Goal: Task Accomplishment & Management: Manage account settings

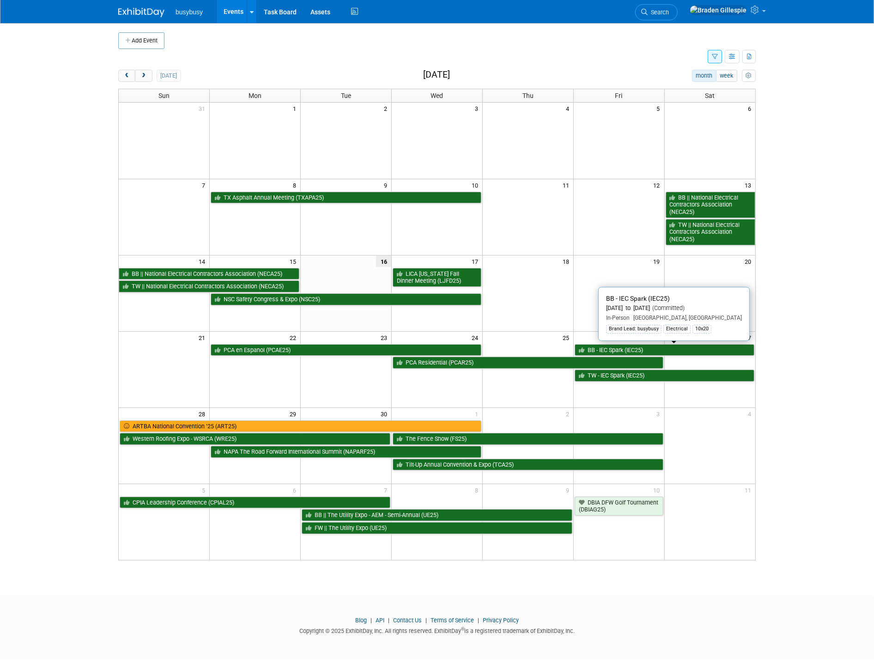
click at [658, 353] on link "BB - IEC Spark (IEC25)" at bounding box center [664, 350] width 180 height 12
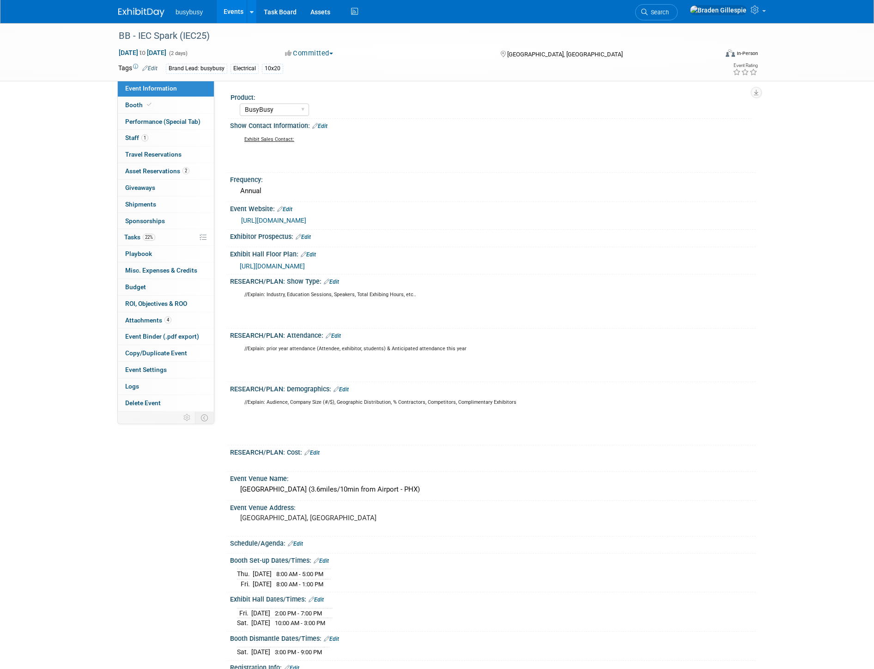
select select "BusyBusy"
click at [135, 135] on span "Staff 1" at bounding box center [136, 137] width 23 height 7
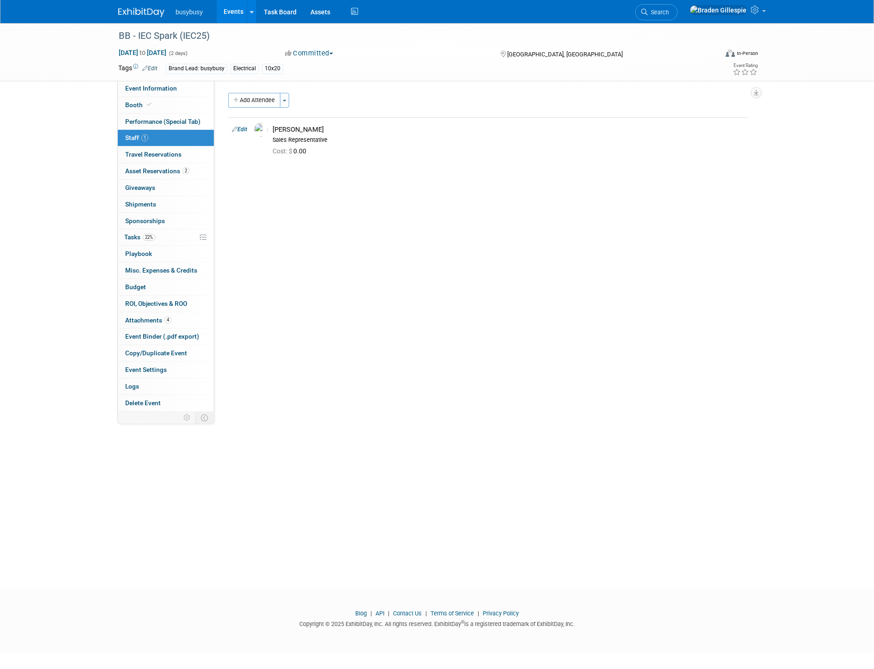
click at [269, 96] on button "Add Attendee" at bounding box center [254, 100] width 52 height 15
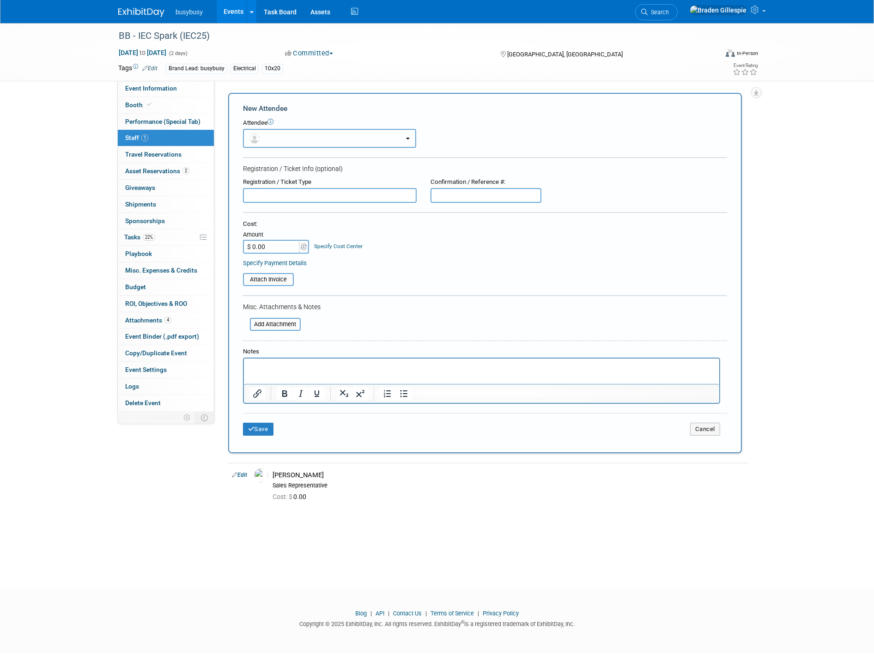
click at [287, 136] on button "button" at bounding box center [329, 138] width 173 height 19
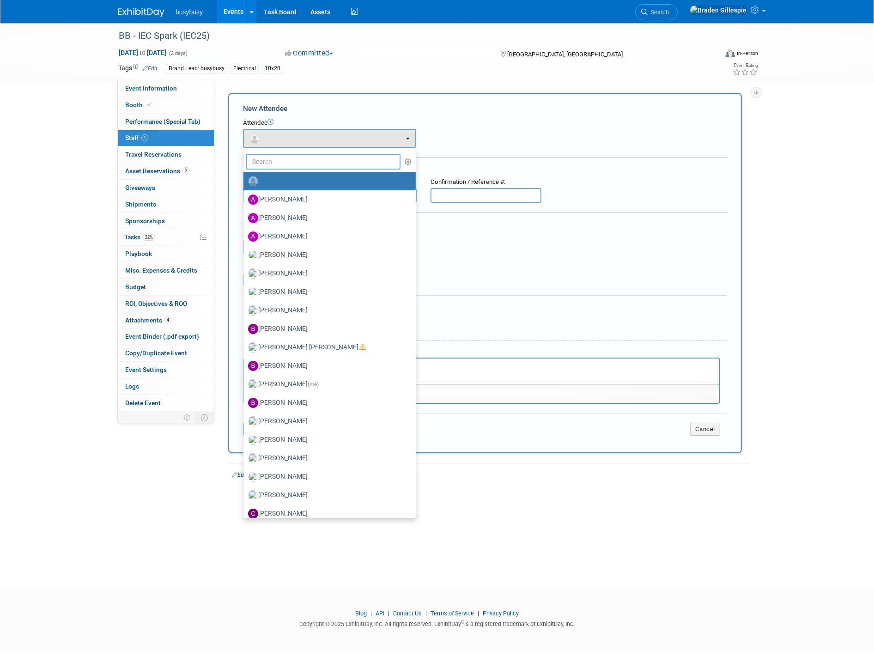
click at [286, 157] on input "text" at bounding box center [323, 162] width 155 height 16
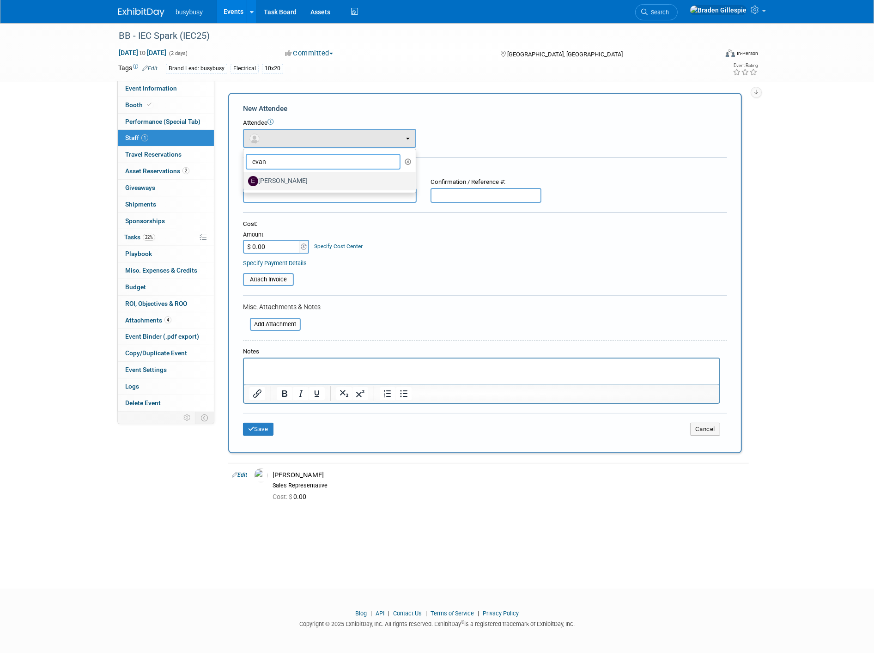
type input "evan"
click at [297, 187] on link "Evan Chandler" at bounding box center [329, 181] width 172 height 18
click at [294, 184] on label "[PERSON_NAME]" at bounding box center [327, 181] width 158 height 15
click at [289, 180] on label "[PERSON_NAME]" at bounding box center [327, 181] width 158 height 15
click at [285, 185] on label "[PERSON_NAME]" at bounding box center [327, 181] width 158 height 15
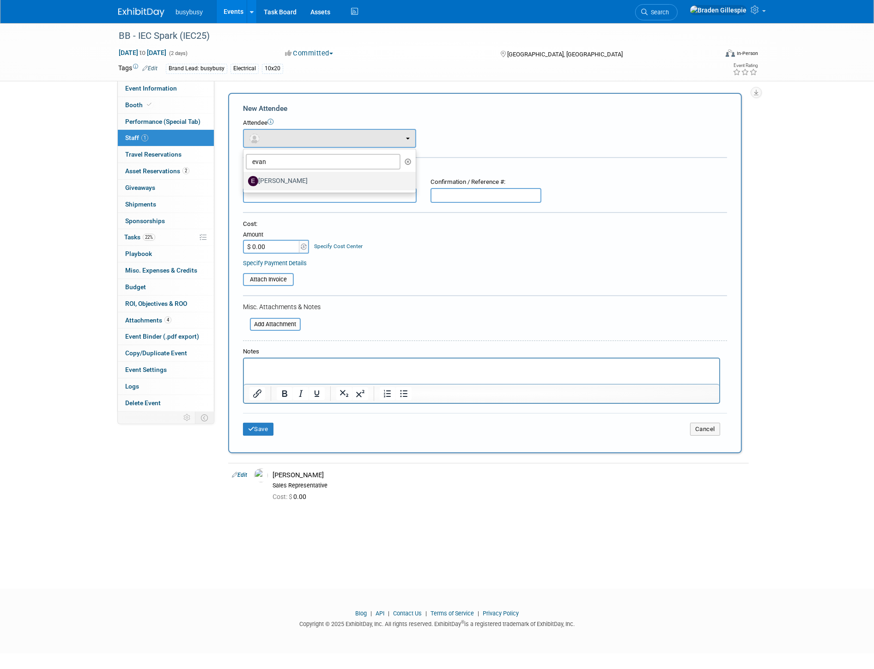
click at [245, 183] on input "[PERSON_NAME]" at bounding box center [242, 180] width 6 height 6
select select "7ab4720e-d88c-481d-85fb-0998caf2d9ad"
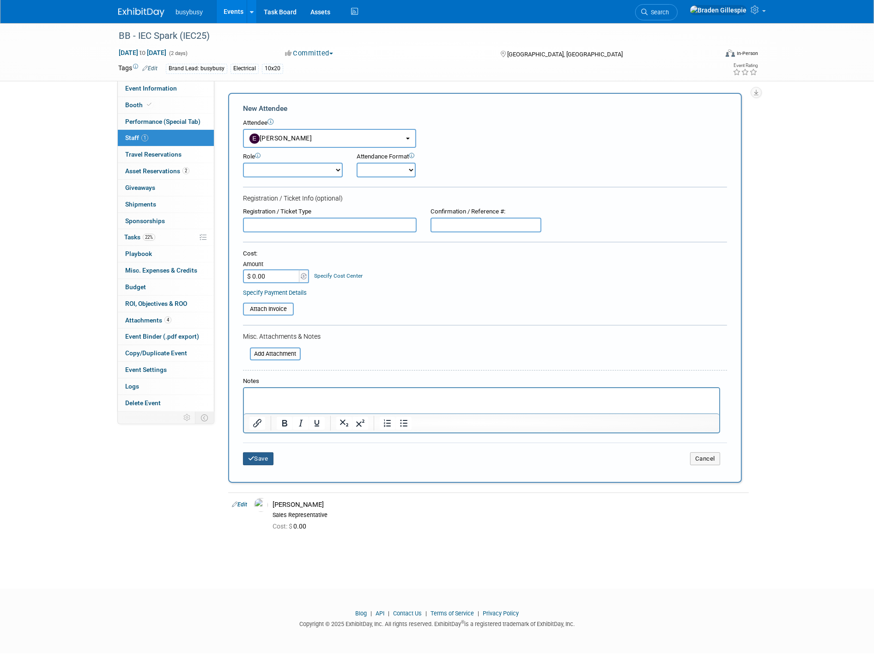
click at [259, 452] on button "Save" at bounding box center [258, 458] width 30 height 13
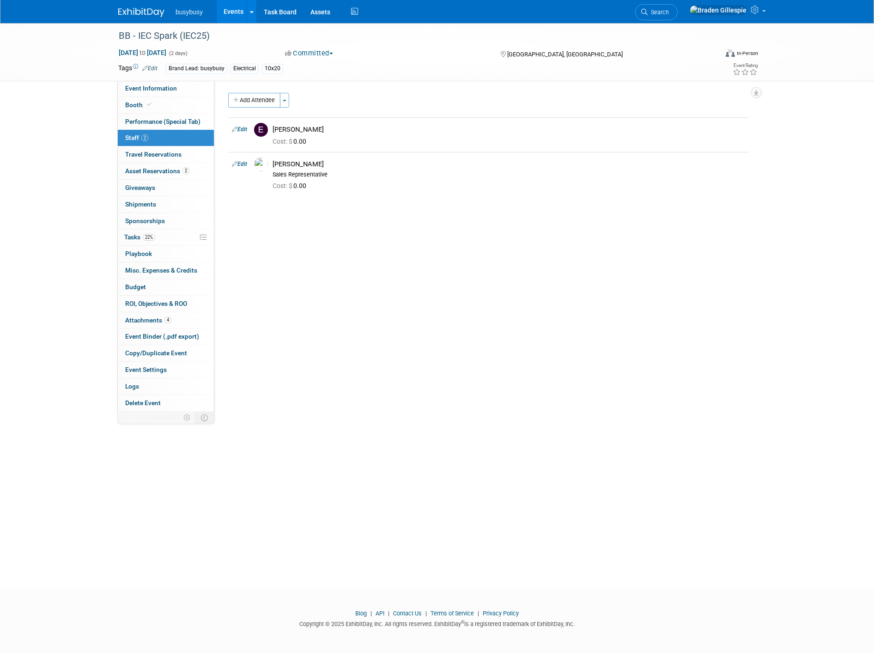
click at [133, 11] on img at bounding box center [141, 12] width 46 height 9
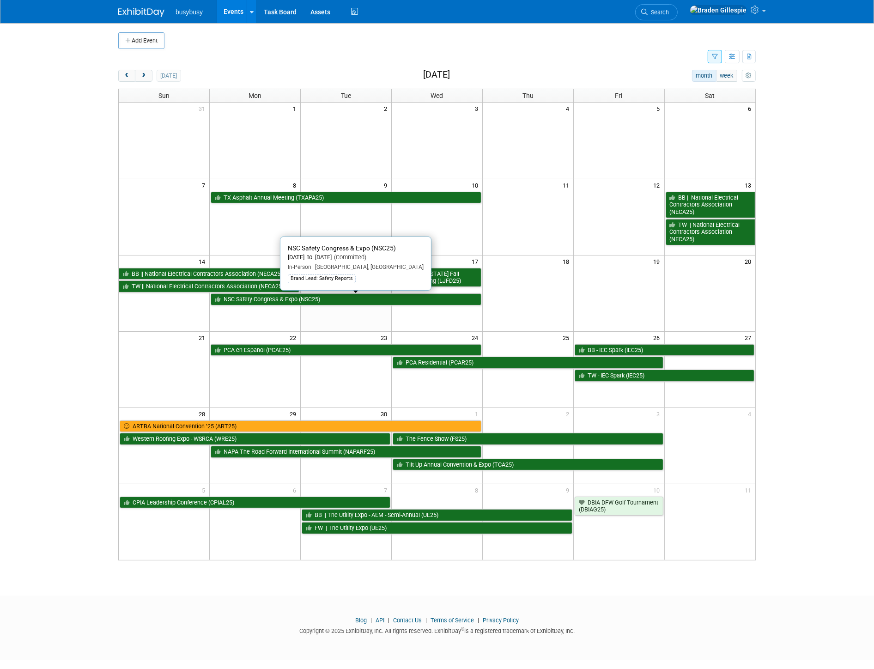
click at [449, 299] on link "NSC Safety Congress & Expo (NSC25)" at bounding box center [346, 299] width 271 height 12
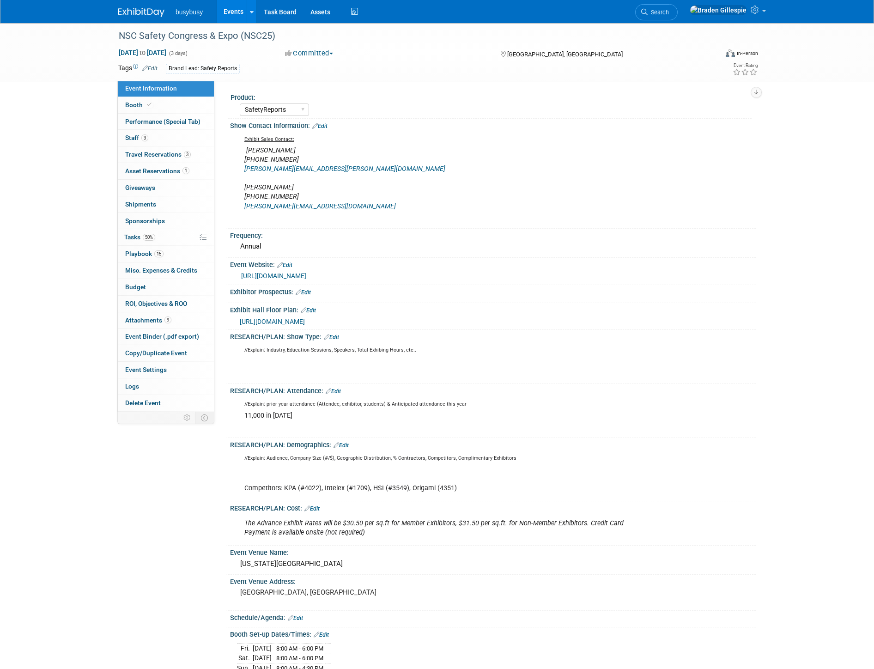
select select "SafetyReports"
click at [175, 108] on link "Booth" at bounding box center [166, 105] width 96 height 16
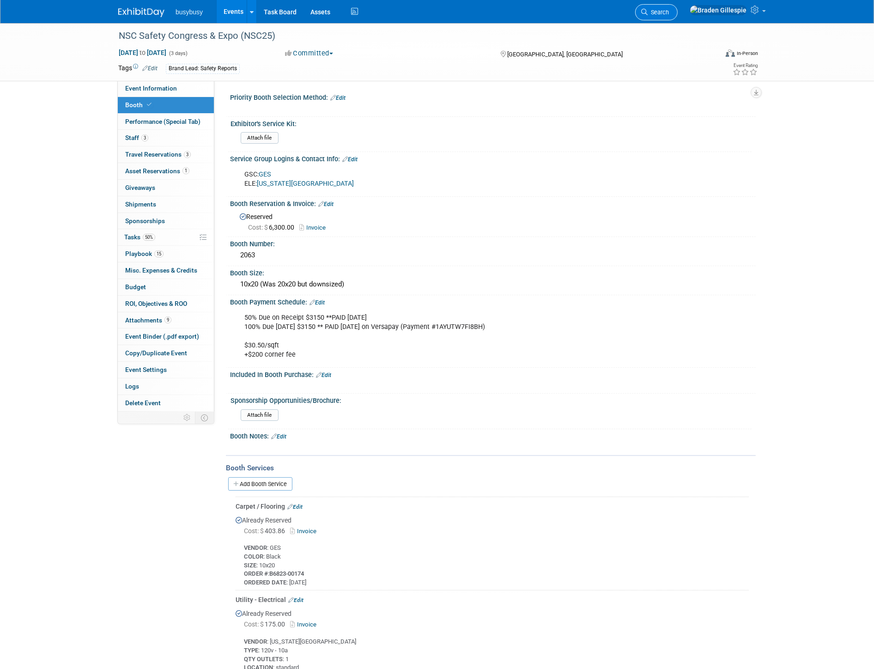
click at [669, 14] on span "Search" at bounding box center [657, 12] width 21 height 7
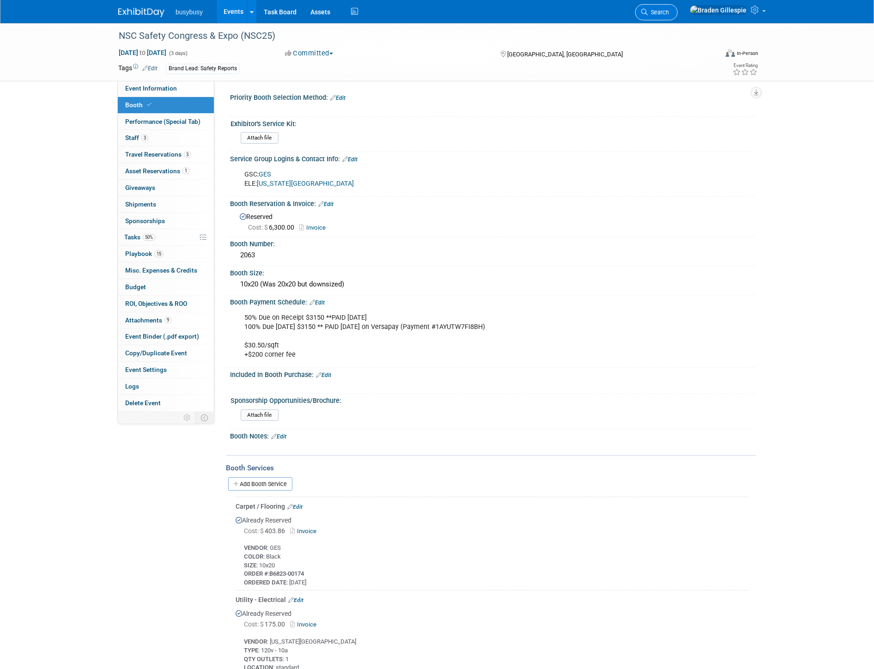
click at [677, 18] on link "Search" at bounding box center [656, 12] width 42 height 16
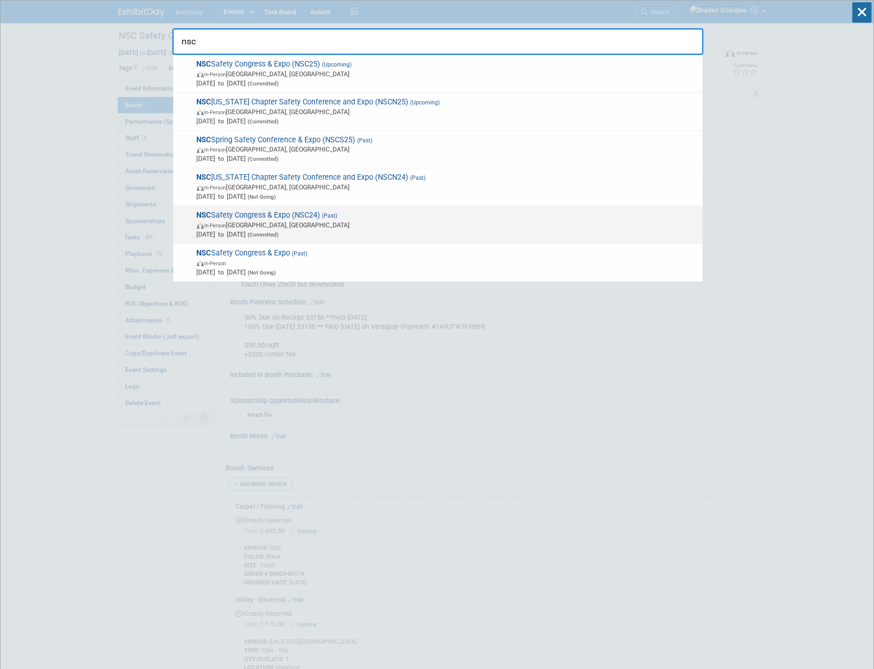
type input "nsc"
click at [367, 223] on span "In-Person Orlando, FL" at bounding box center [447, 224] width 501 height 9
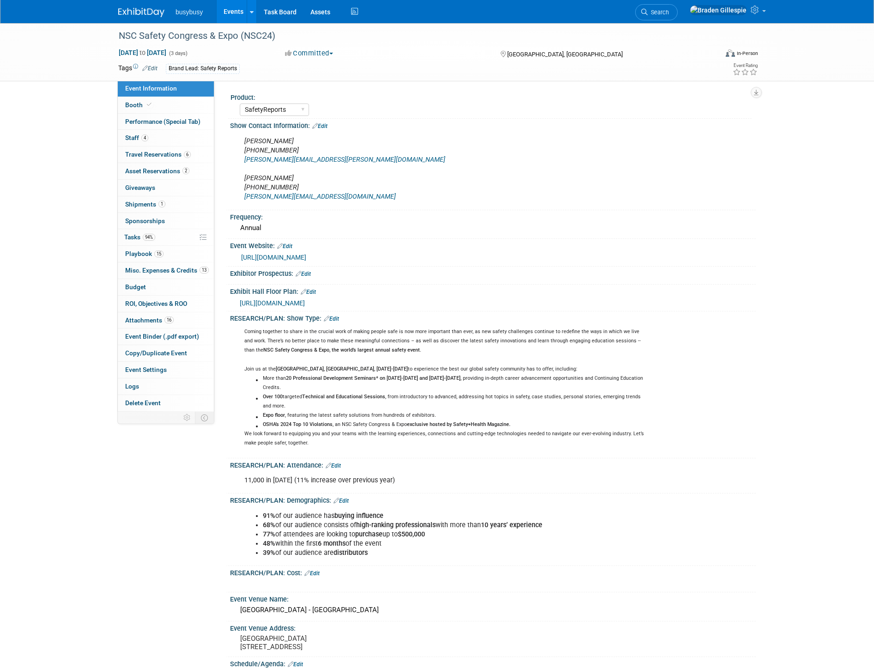
select select "SafetyReports"
click at [184, 106] on link "Booth" at bounding box center [166, 105] width 96 height 16
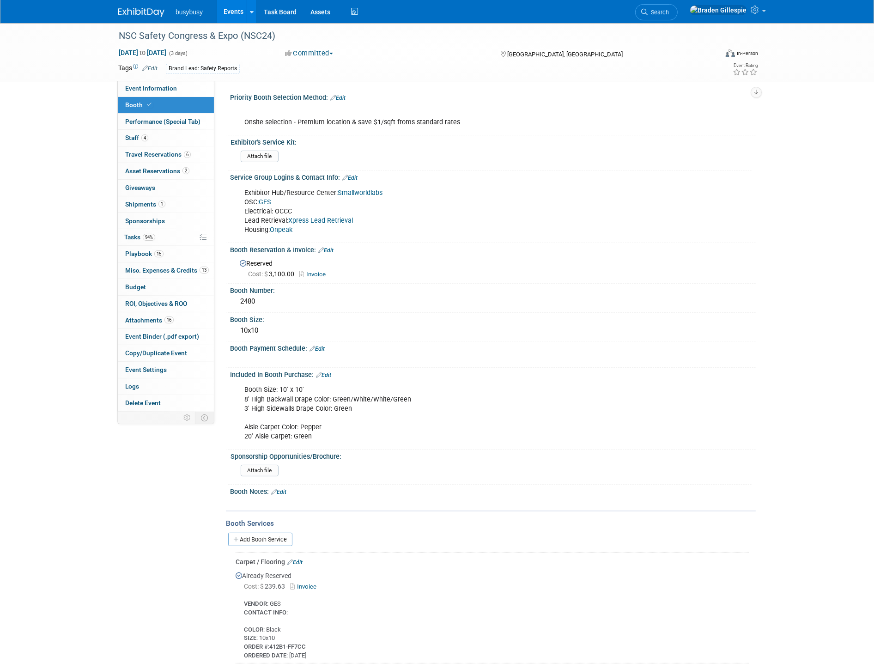
click at [144, 13] on img at bounding box center [141, 12] width 46 height 9
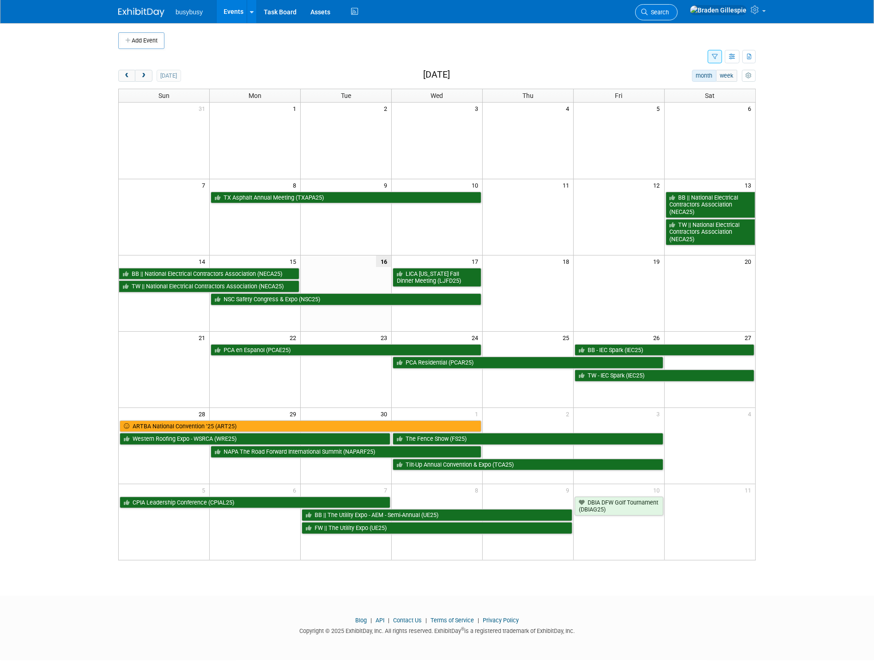
click at [669, 14] on span "Search" at bounding box center [657, 12] width 21 height 7
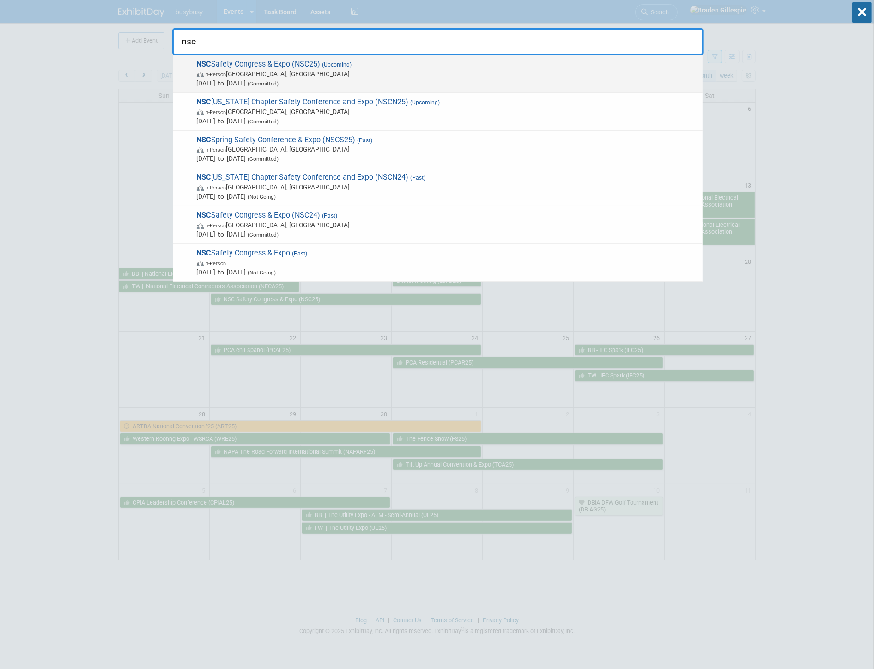
type input "nsc"
click at [504, 84] on span "[DATE] to [DATE] (Committed)" at bounding box center [447, 82] width 501 height 9
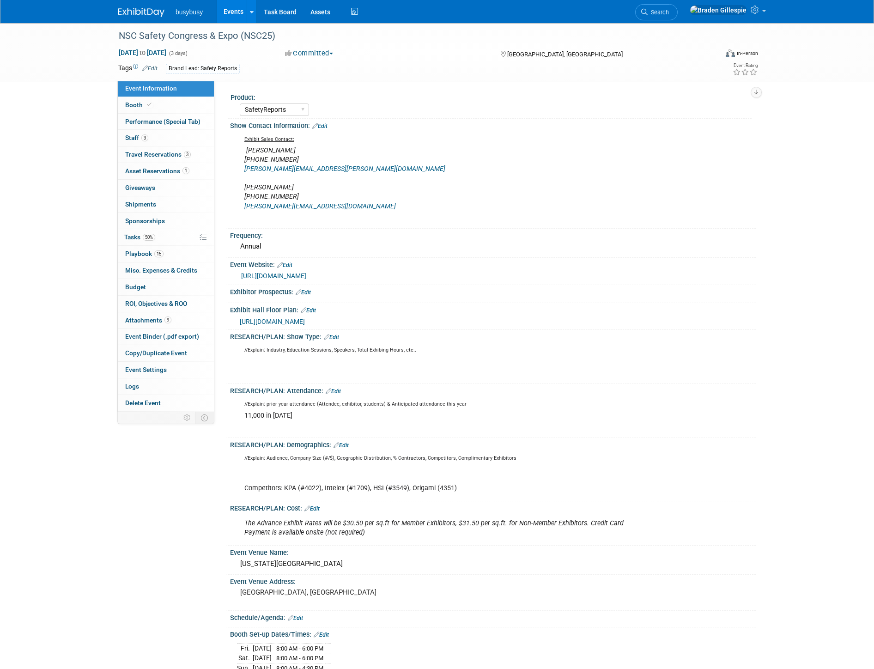
select select "SafetyReports"
click at [151, 107] on span "Booth" at bounding box center [139, 104] width 28 height 7
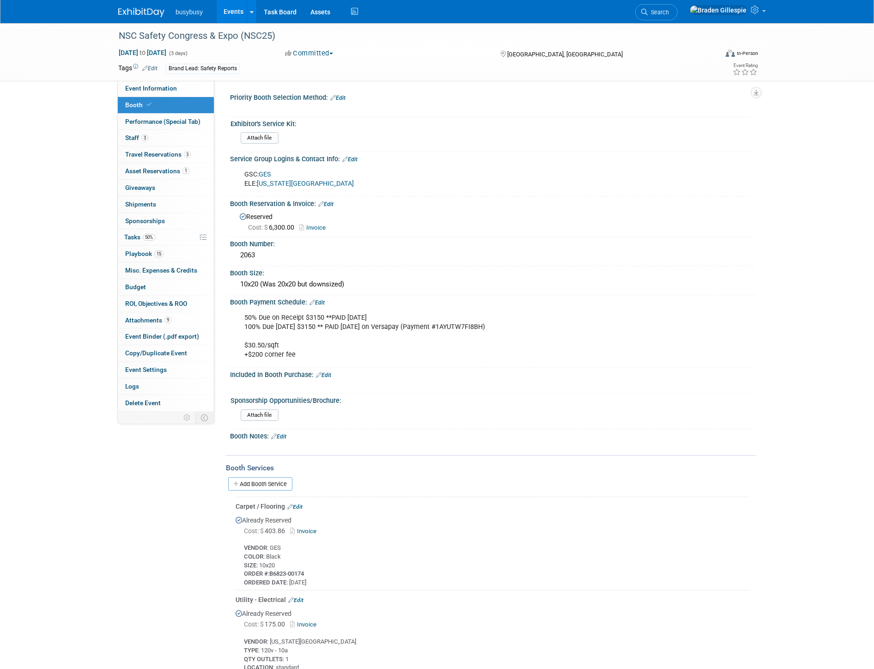
click at [320, 224] on link "Invoice" at bounding box center [314, 227] width 31 height 7
click at [181, 86] on link "Event Information" at bounding box center [166, 88] width 96 height 16
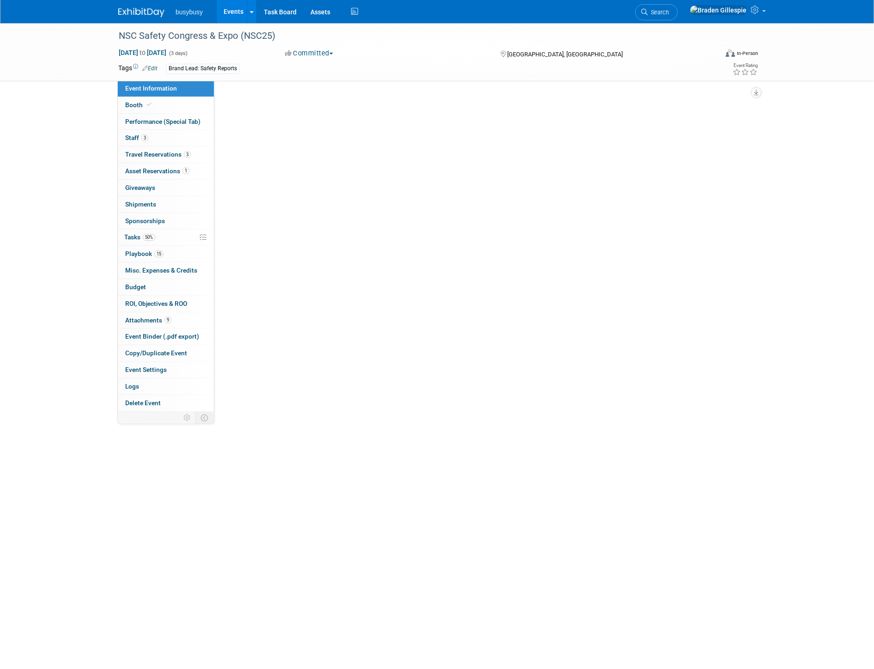
select select "SafetyReports"
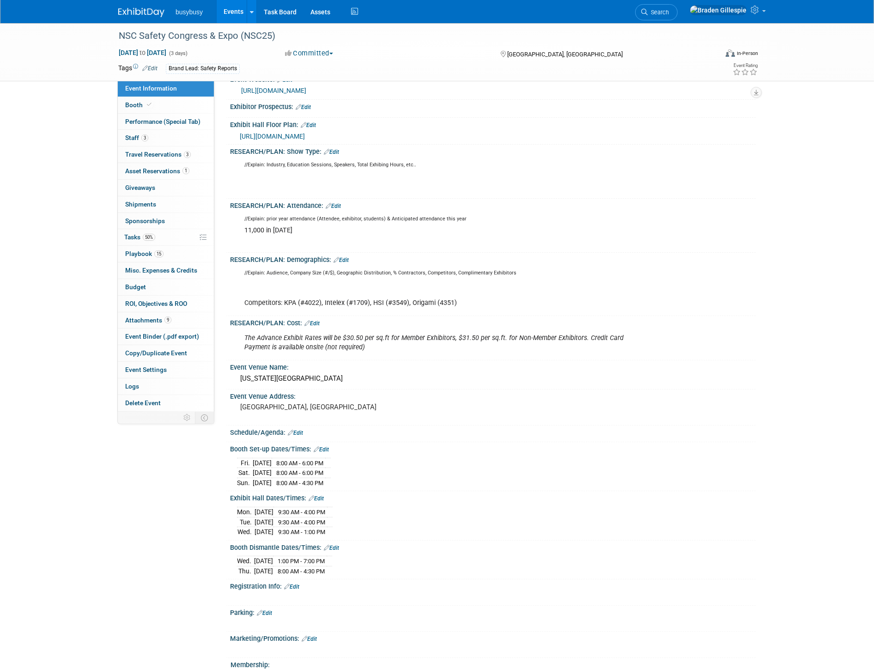
scroll to position [205, 0]
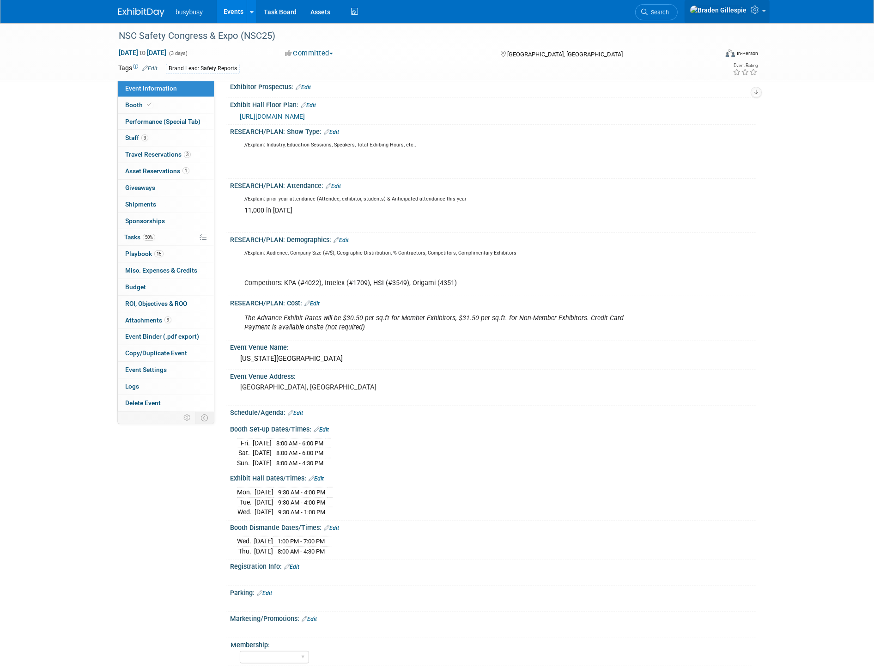
click at [761, 11] on link at bounding box center [726, 11] width 85 height 23
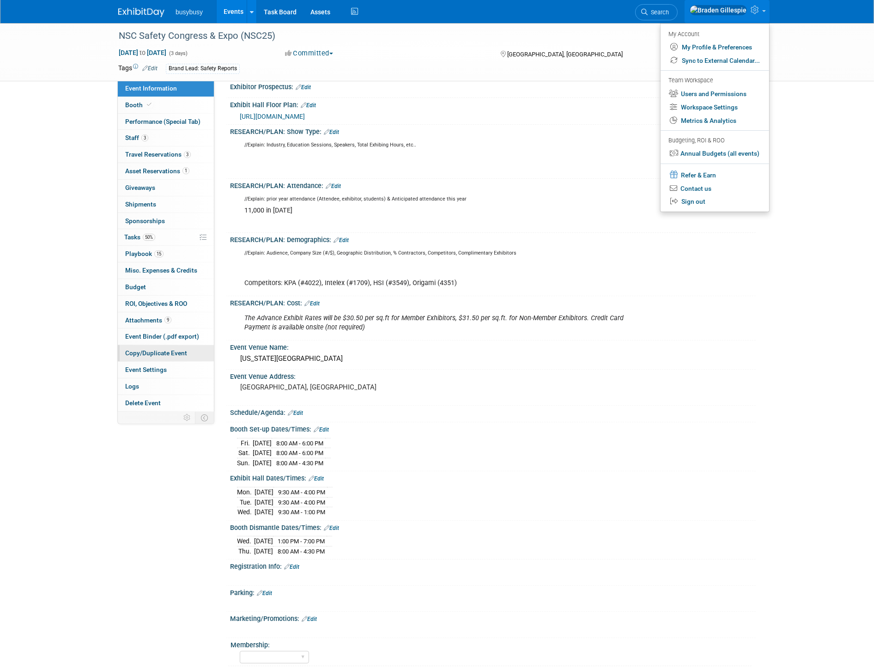
click at [189, 355] on link "Copy/Duplicate Event" at bounding box center [166, 353] width 96 height 16
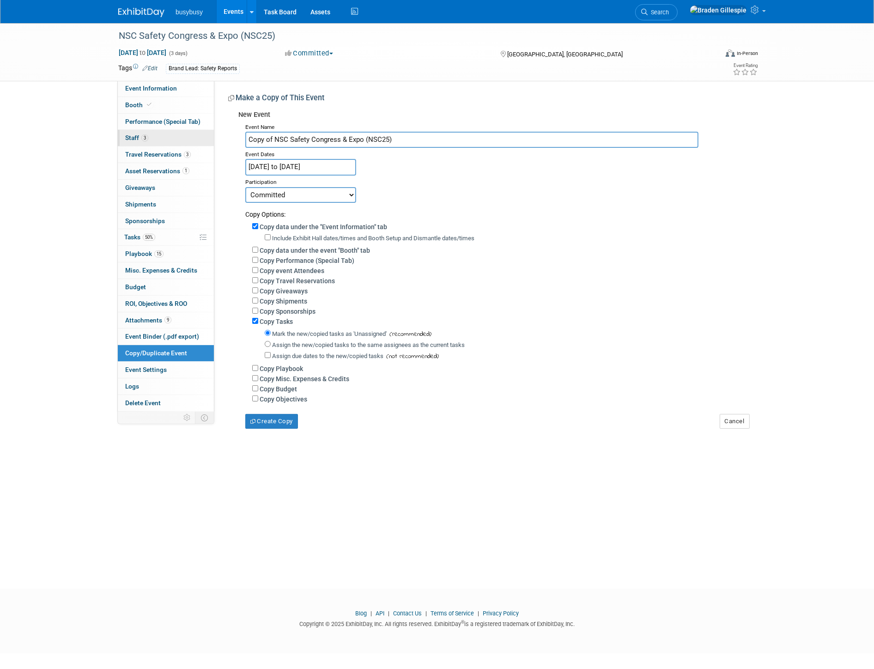
drag, startPoint x: 276, startPoint y: 136, endPoint x: 205, endPoint y: 139, distance: 71.2
click at [205, 139] on div "Event Information Event Info Booth Booth Performance (Special Tab) Performance …" at bounding box center [436, 225] width 651 height 405
click at [362, 137] on input "NSC Safety Congress & Expo (NSC25)" at bounding box center [471, 140] width 453 height 16
type input "NSC Safety Congress & Expo (NSC26)"
click at [253, 223] on input "Copy data under the "Event Information" tab" at bounding box center [255, 226] width 6 height 6
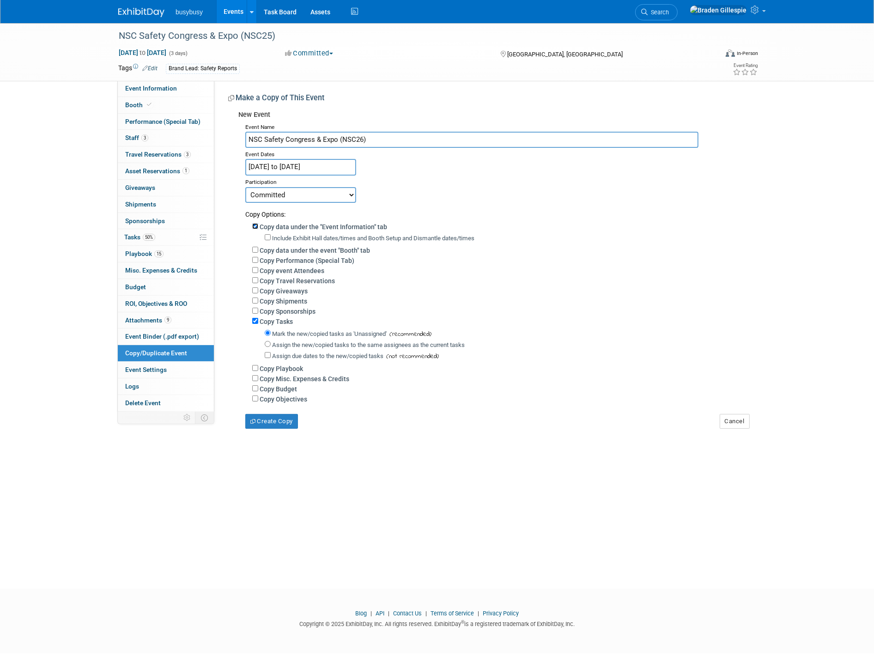
checkbox input "false"
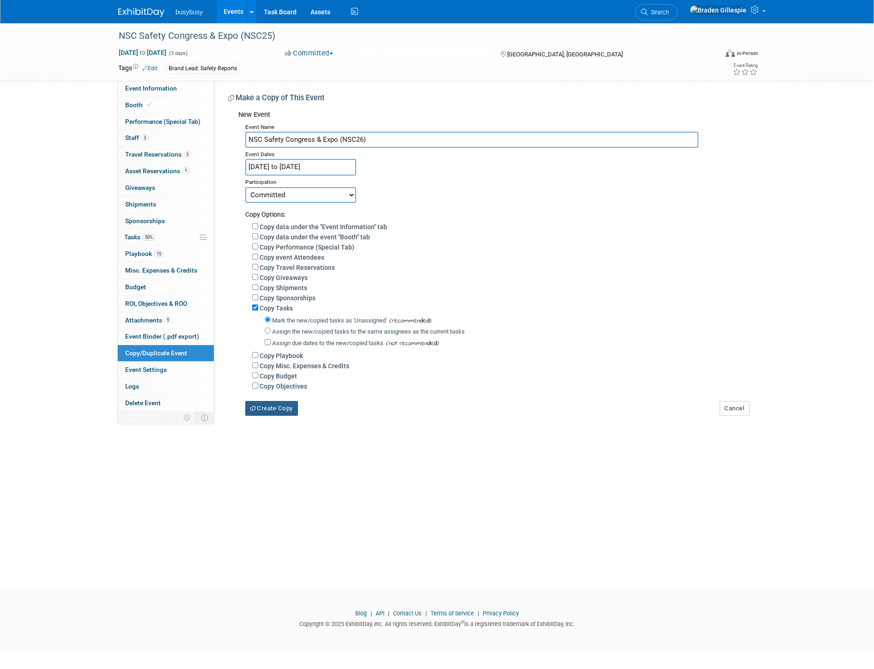
click at [276, 409] on button "Create Copy" at bounding box center [271, 408] width 53 height 15
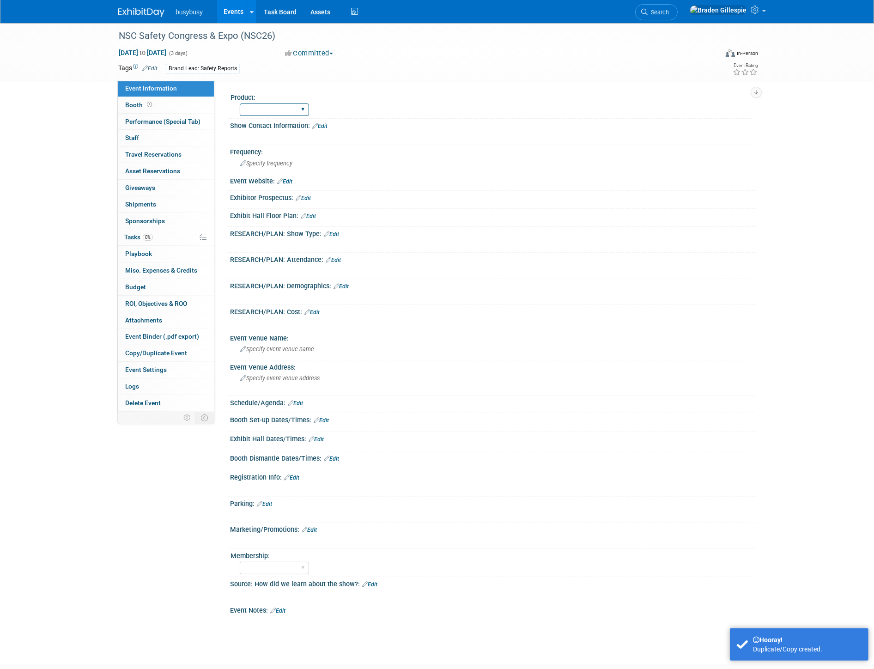
click at [287, 114] on select "AlignOps BusyBusy FleetWatcher SafetyReports ToolWatch" at bounding box center [274, 109] width 69 height 12
select select "SafetyReports"
click at [240, 103] on select "AlignOps BusyBusy FleetWatcher SafetyReports ToolWatch" at bounding box center [274, 109] width 69 height 12
click at [291, 162] on span "Specify frequency" at bounding box center [266, 163] width 52 height 7
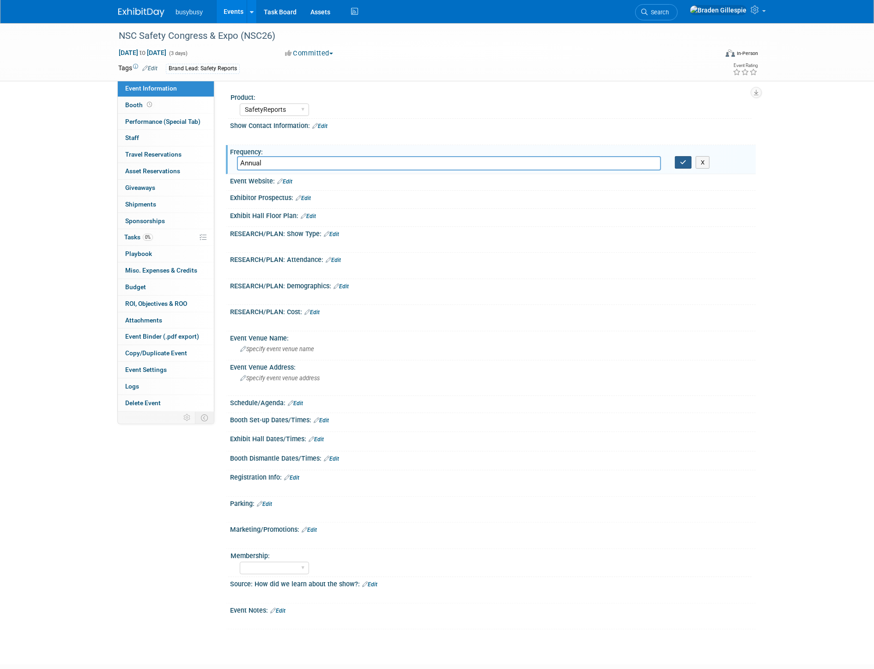
type input "Annual"
click at [688, 161] on button "button" at bounding box center [683, 162] width 17 height 13
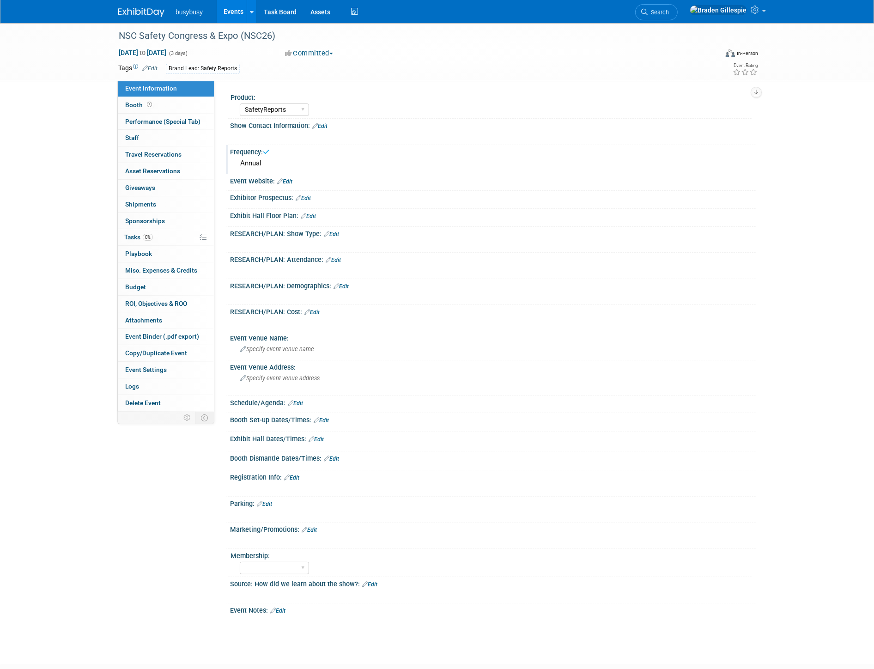
click at [309, 215] on link "Edit" at bounding box center [308, 216] width 15 height 6
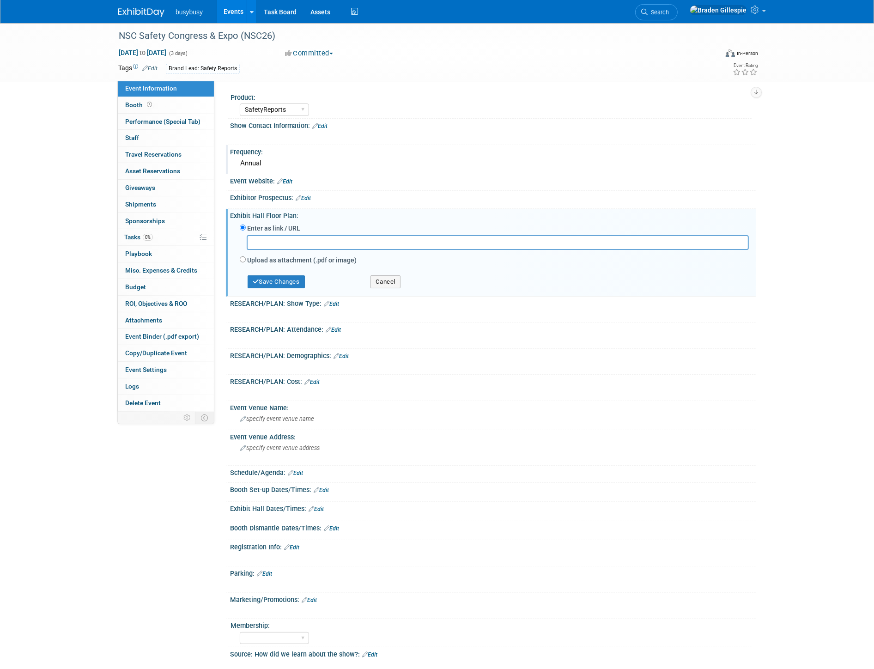
paste input "https://www.congress.nsc.org/NSC2026/Public/eventmap.aspx?shMode=E&utm_source=s…"
type input "https://www.congress.nsc.org/NSC2026/Public/eventmap.aspx?shMode=E&utm_source=s…"
click at [289, 281] on button "Save Changes" at bounding box center [275, 281] width 57 height 13
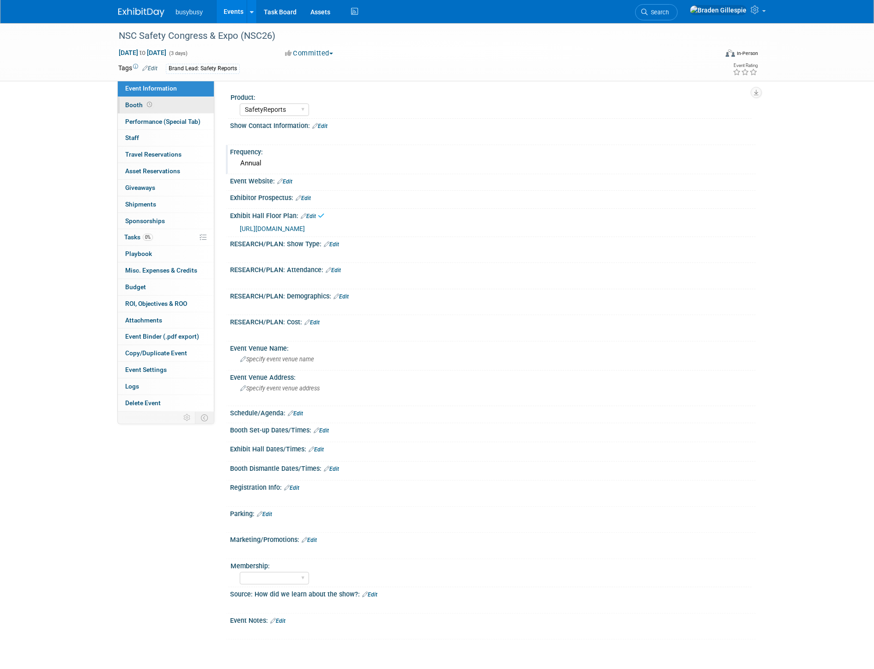
click at [151, 101] on link "Booth" at bounding box center [166, 105] width 96 height 16
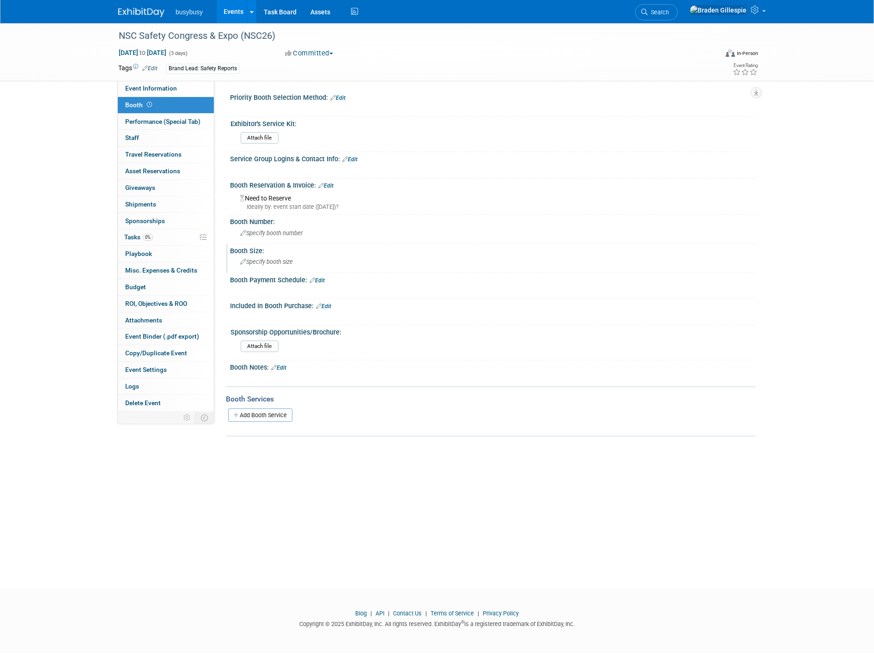
click at [312, 254] on div "Specify booth size" at bounding box center [493, 261] width 512 height 14
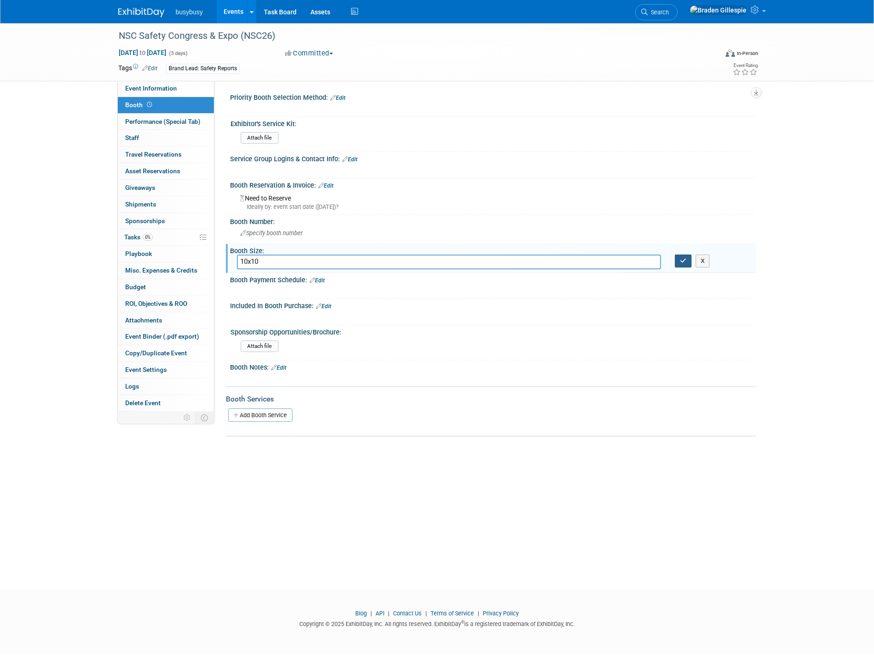
type input "10x10"
click at [676, 261] on button "button" at bounding box center [683, 260] width 17 height 13
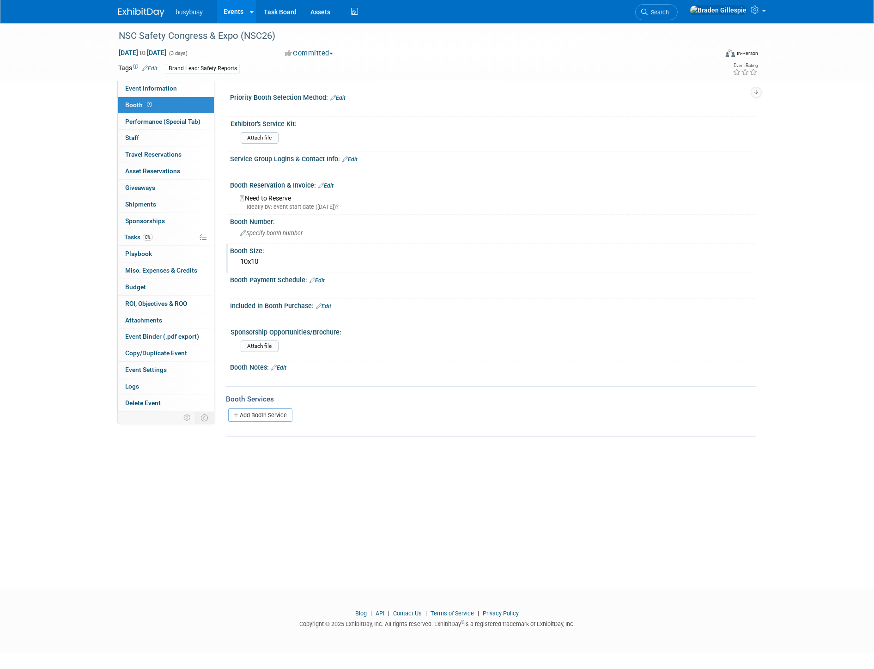
click at [286, 364] on link "Edit" at bounding box center [278, 367] width 15 height 6
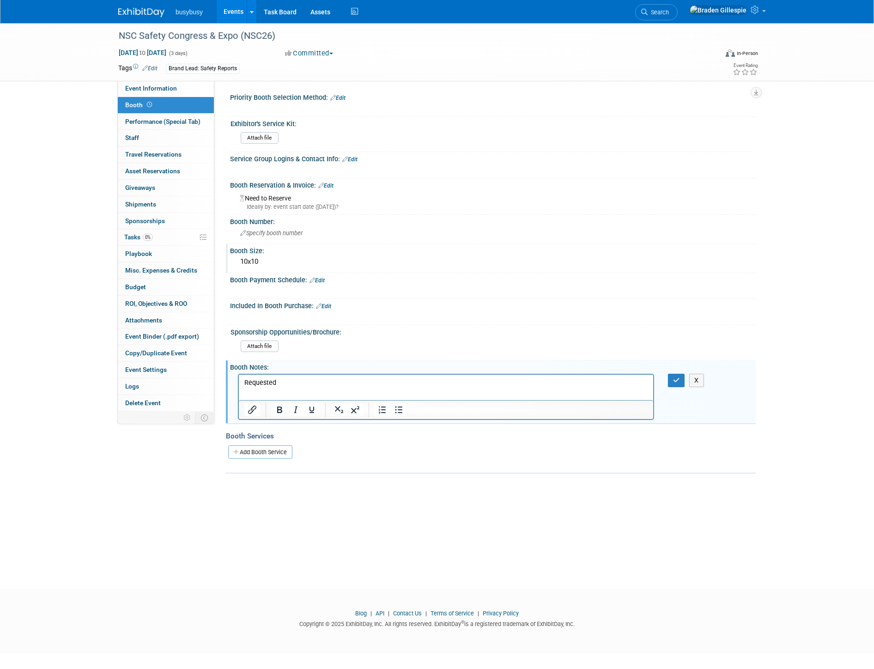
click at [328, 182] on link "Edit" at bounding box center [325, 185] width 15 height 6
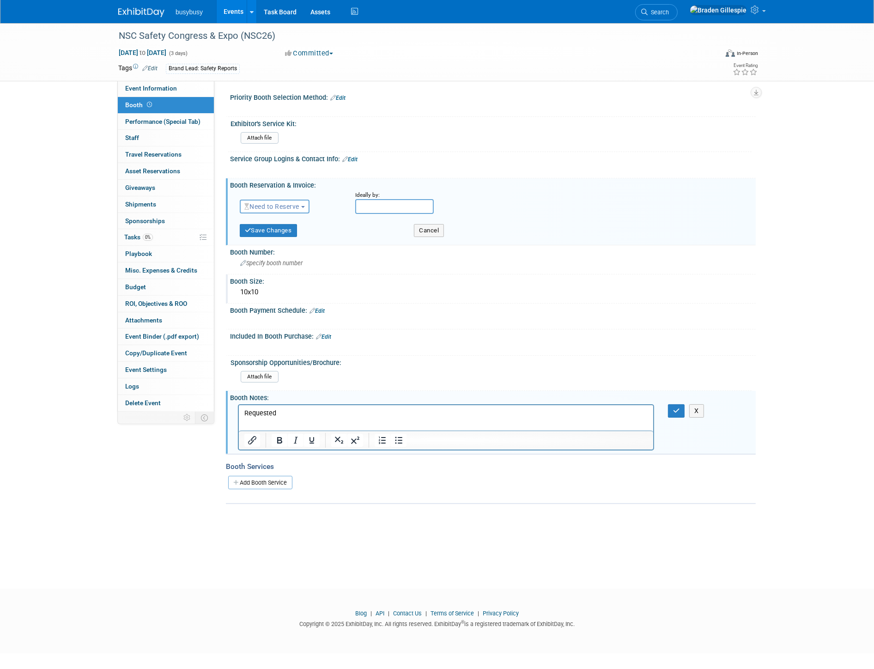
click at [331, 48] on button "Committed" at bounding box center [309, 53] width 55 height 10
click at [330, 145] on link "Requested to Exhibit" at bounding box center [327, 145] width 90 height 13
click at [282, 204] on span "Need to Reserve" at bounding box center [271, 206] width 55 height 7
click at [282, 232] on link "Reserved" at bounding box center [289, 235] width 99 height 13
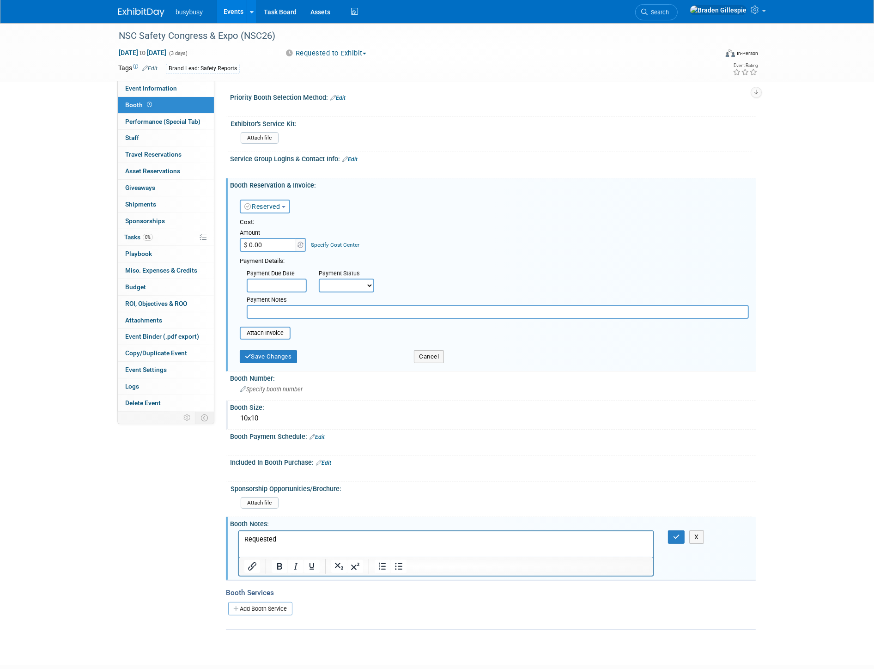
click at [282, 245] on input "$ 0.00" at bounding box center [269, 245] width 58 height 14
type input "$ 3,450.00"
click at [292, 330] on table "Attach Invoice" at bounding box center [494, 332] width 509 height 13
click at [276, 310] on input "text" at bounding box center [498, 312] width 502 height 14
click at [262, 351] on button "Save Changes" at bounding box center [268, 356] width 57 height 13
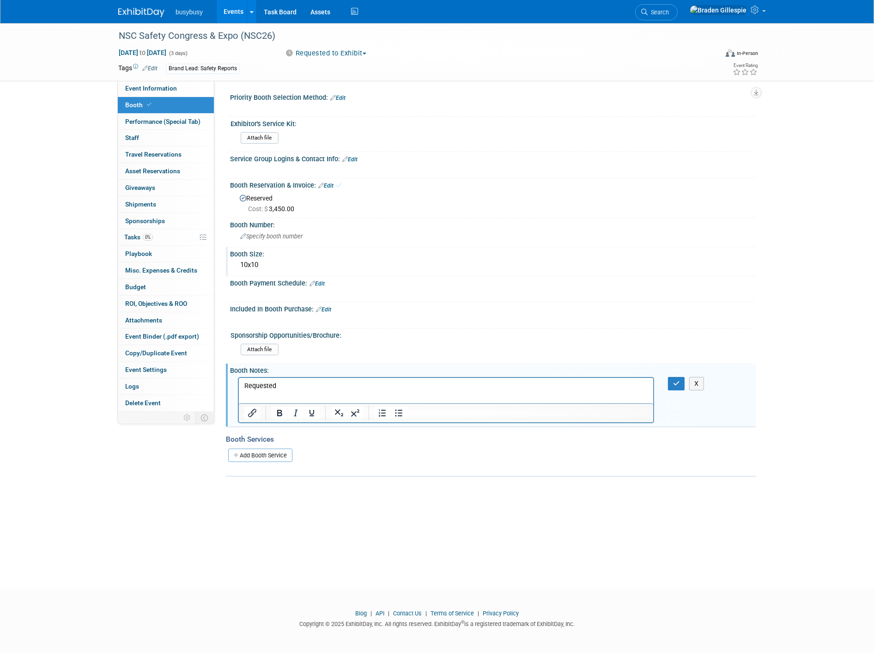
click at [290, 382] on p "Requested" at bounding box center [446, 385] width 404 height 9
click at [385, 382] on p "Requested" at bounding box center [446, 385] width 404 height 9
click at [399, 409] on icon "Bullet list" at bounding box center [398, 412] width 11 height 11
click at [348, 396] on li "1. 4031" at bounding box center [454, 394] width 385 height 9
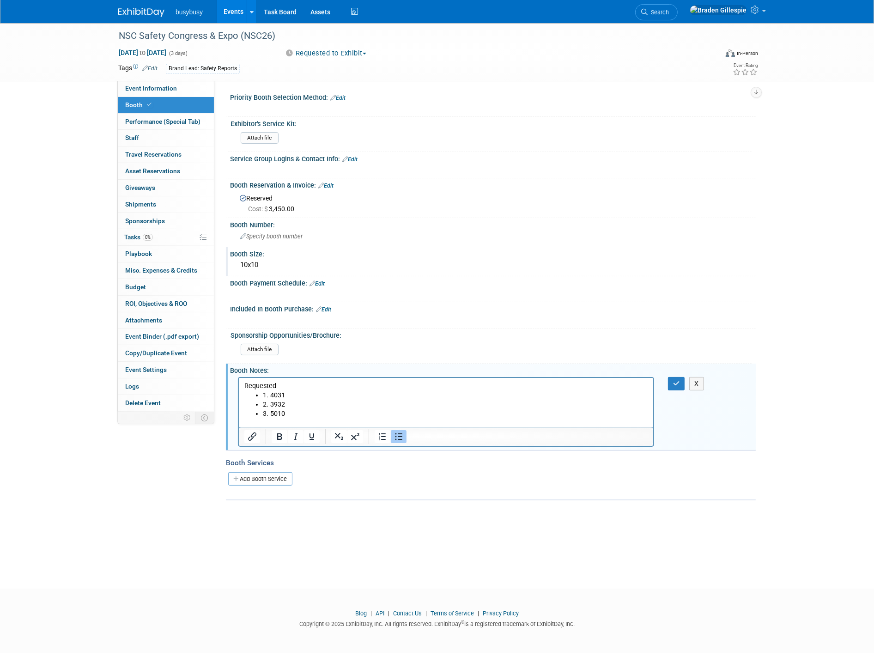
scroll to position [0, 0]
click at [675, 380] on icon "button" at bounding box center [676, 383] width 7 height 6
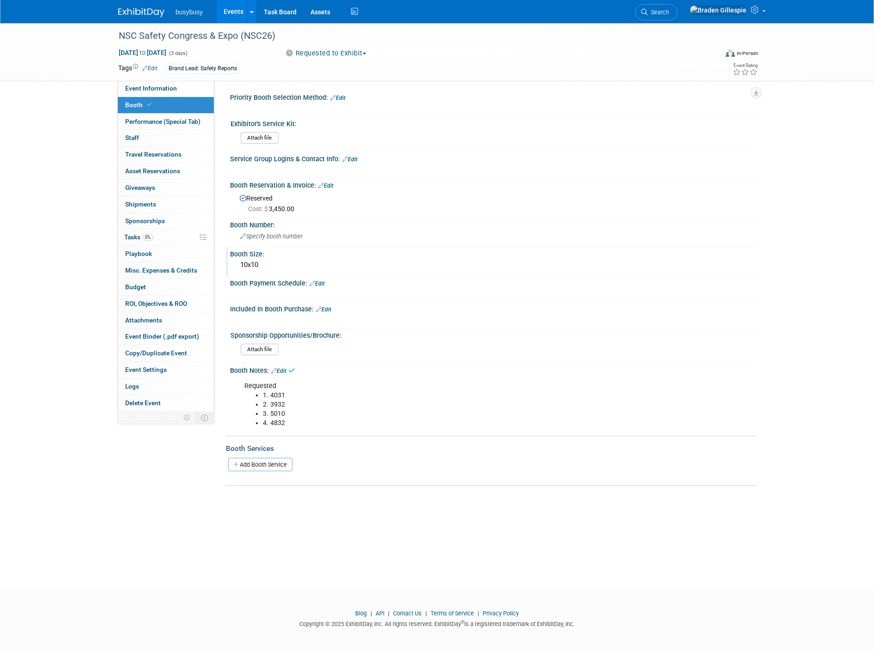
click at [283, 368] on link "Edit" at bounding box center [278, 371] width 15 height 6
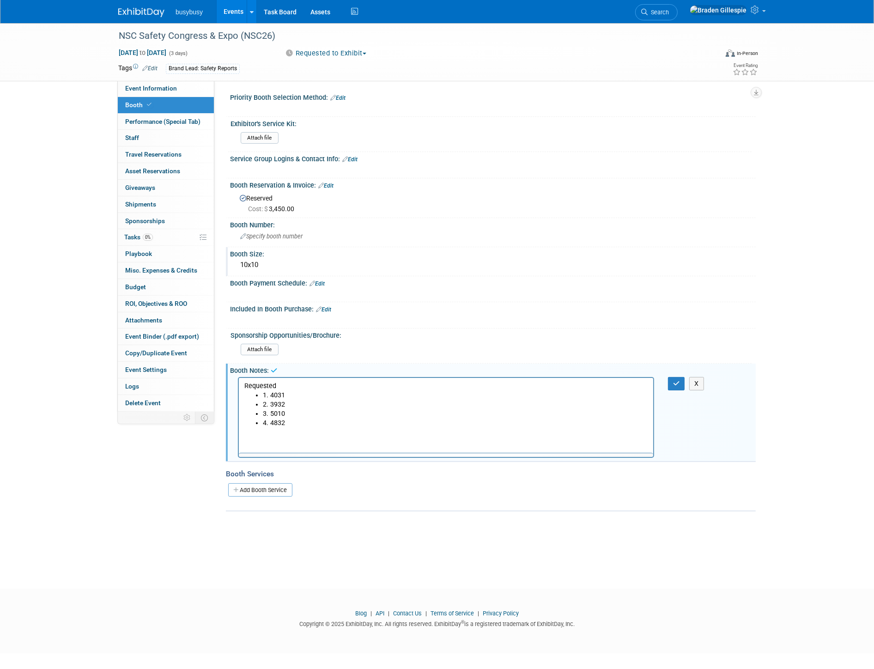
scroll to position [0, 0]
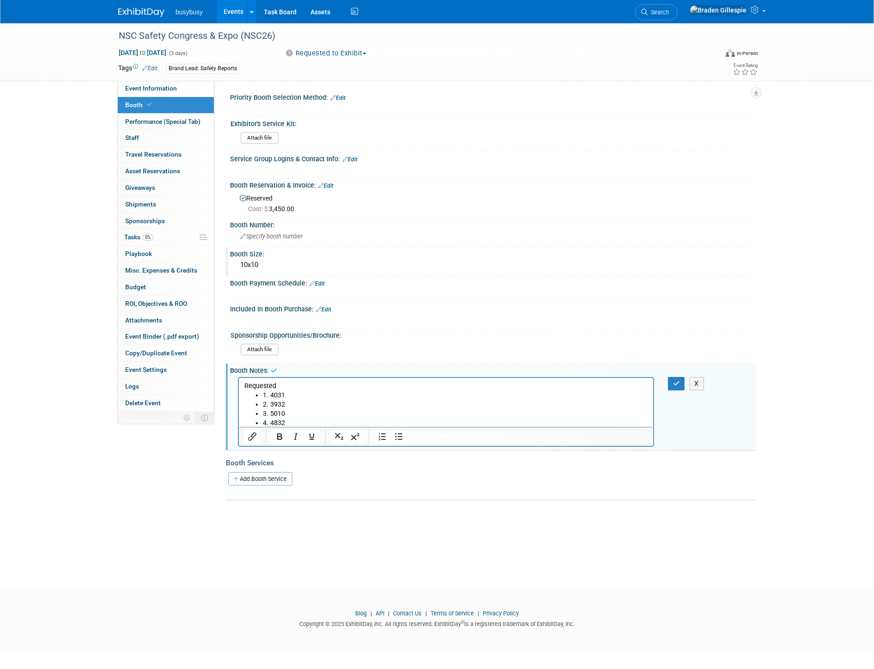
click at [284, 383] on p "Requested" at bounding box center [446, 385] width 404 height 9
click at [680, 379] on button "button" at bounding box center [676, 383] width 17 height 13
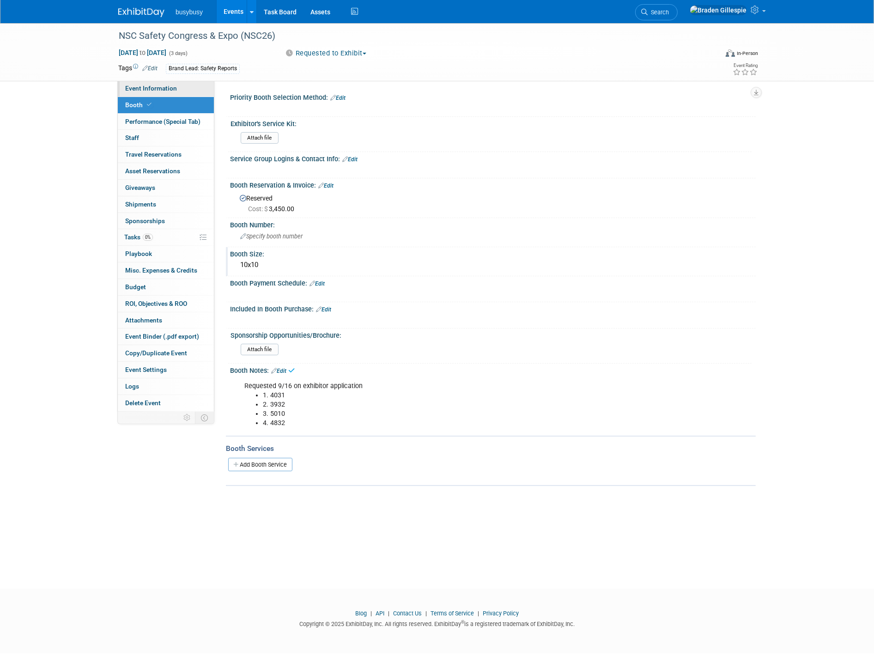
click at [153, 89] on span "Event Information" at bounding box center [151, 87] width 52 height 7
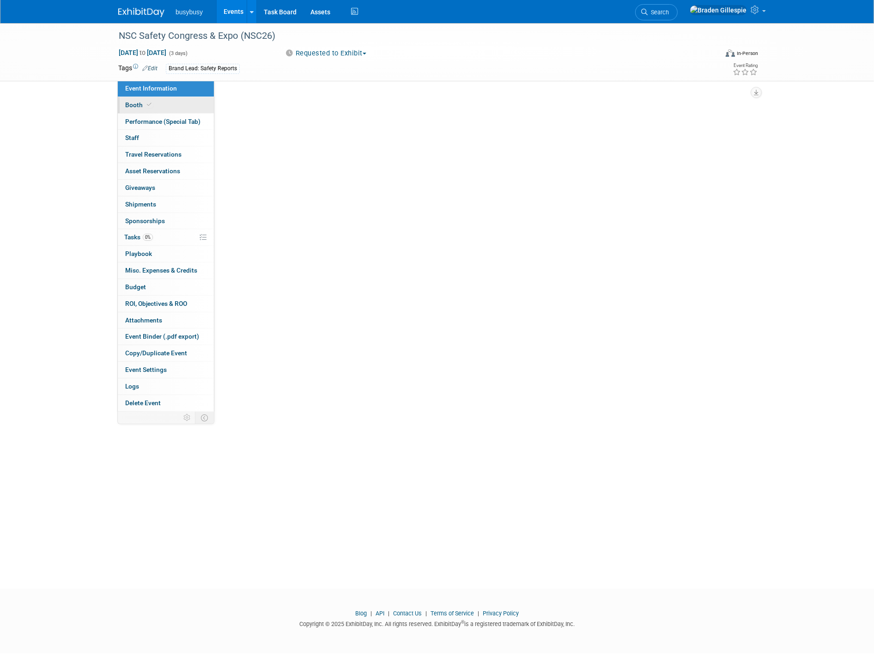
select select "SafetyReports"
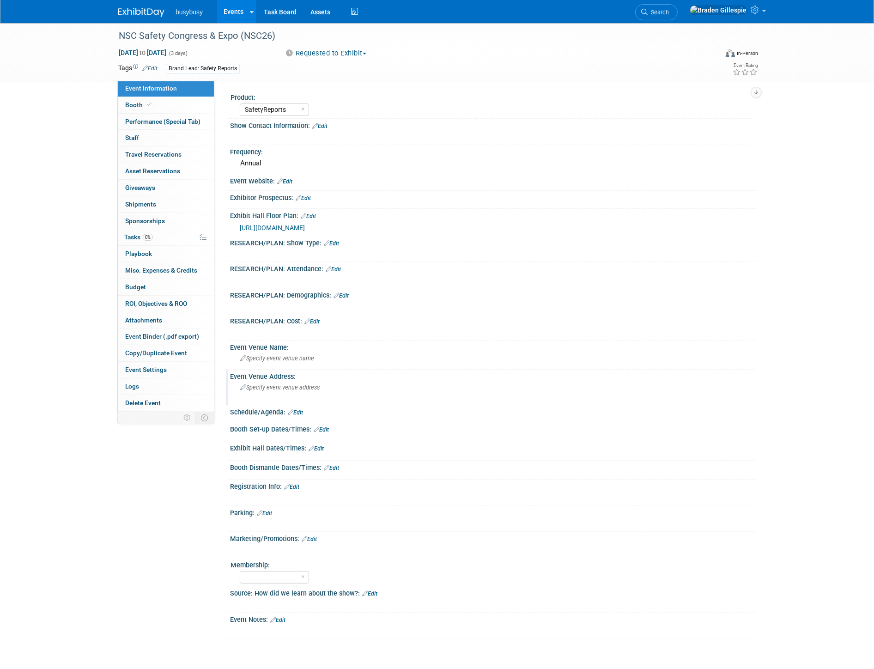
click at [324, 390] on div "Specify event venue address" at bounding box center [339, 390] width 205 height 21
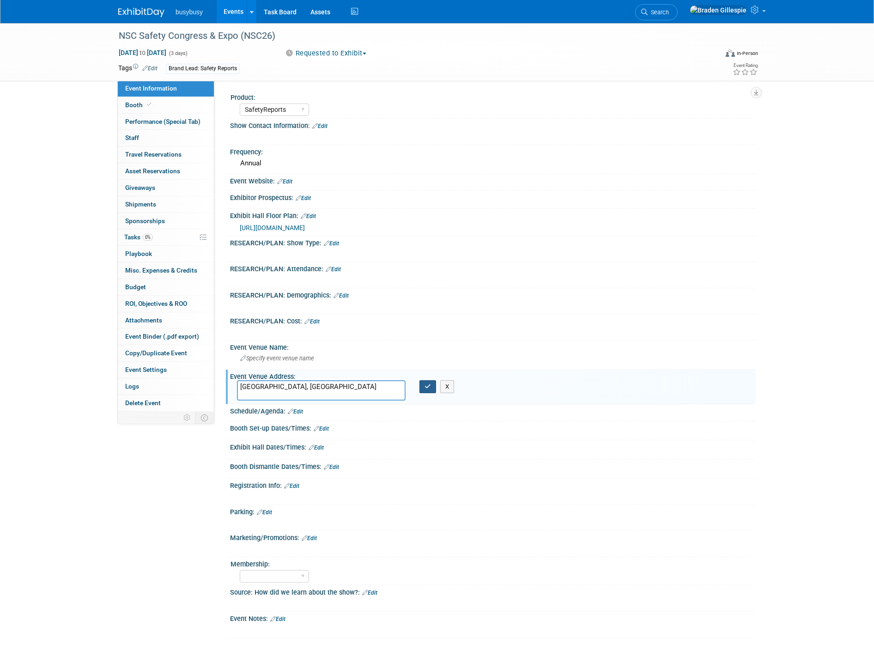
type textarea "[GEOGRAPHIC_DATA], [GEOGRAPHIC_DATA]"
click at [428, 386] on button "button" at bounding box center [427, 386] width 17 height 13
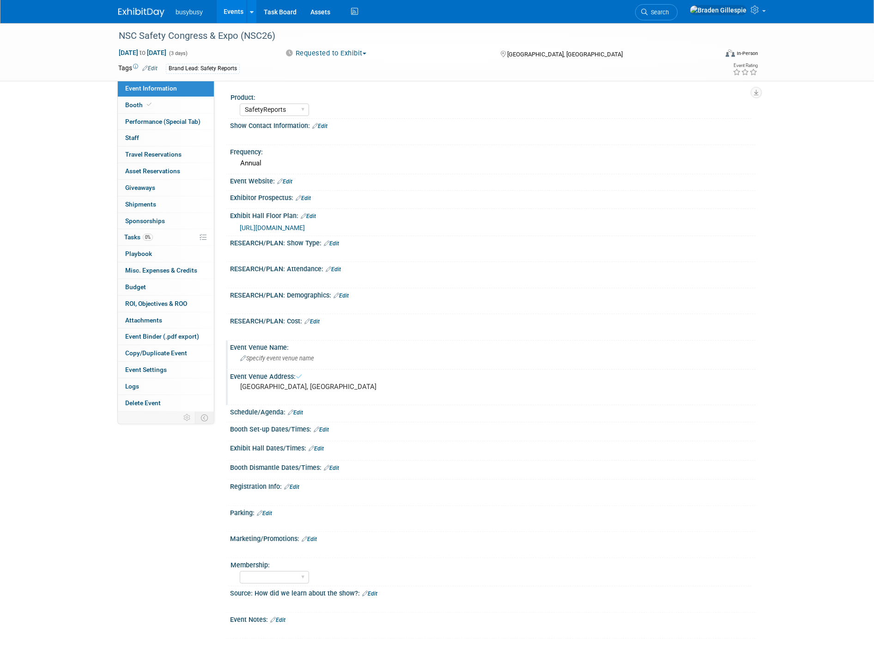
click at [356, 356] on div "Specify event venue name" at bounding box center [493, 358] width 512 height 14
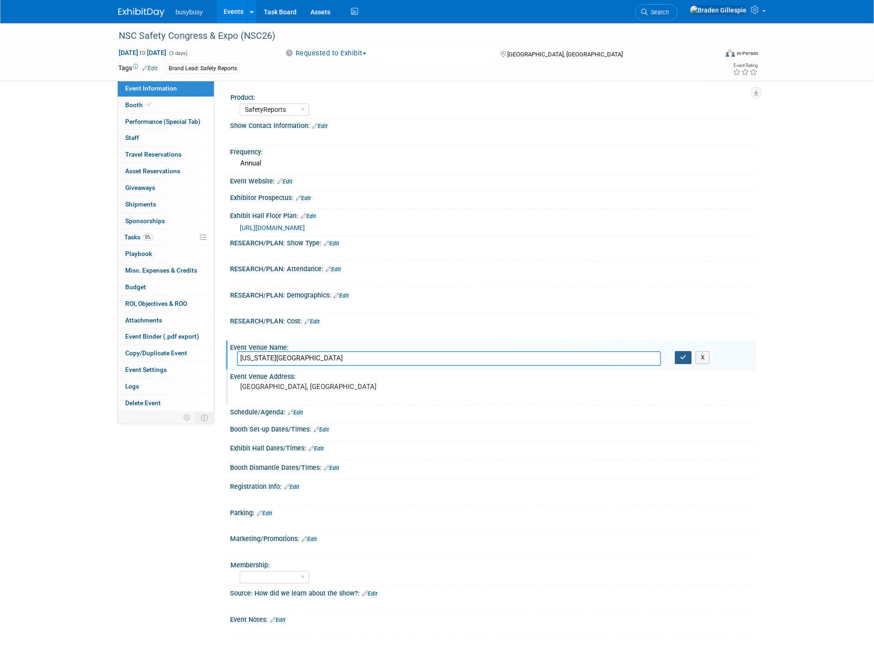
type input "Indiana Convention Center"
click at [686, 354] on button "button" at bounding box center [683, 357] width 17 height 13
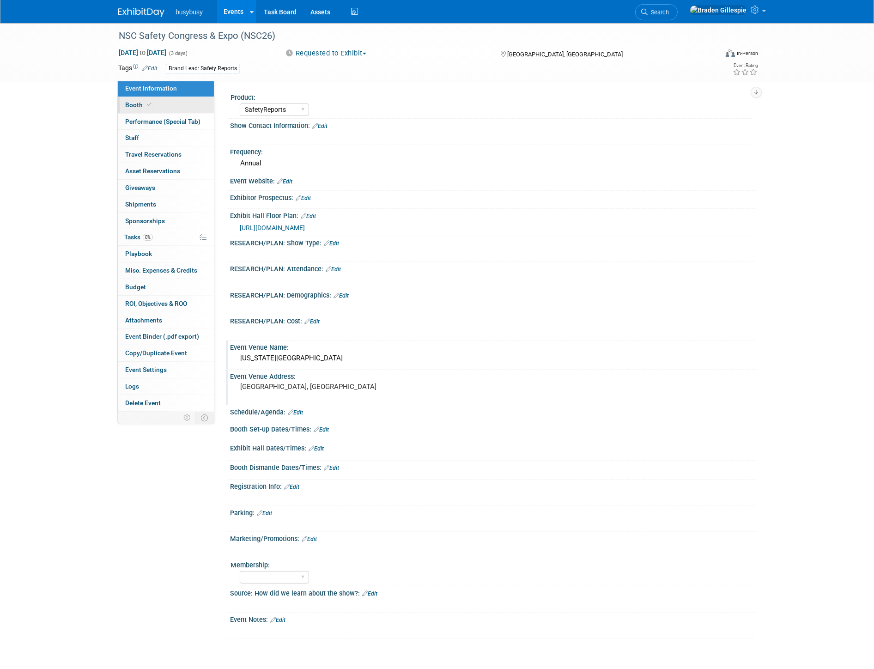
click at [196, 105] on link "Booth" at bounding box center [166, 105] width 96 height 16
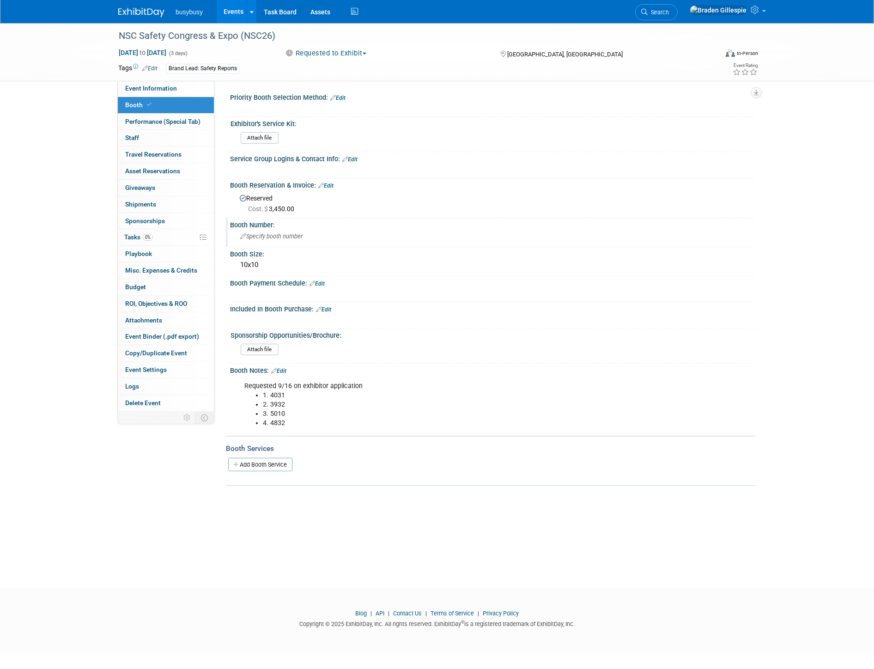
click at [291, 237] on span "Specify booth number" at bounding box center [271, 236] width 62 height 7
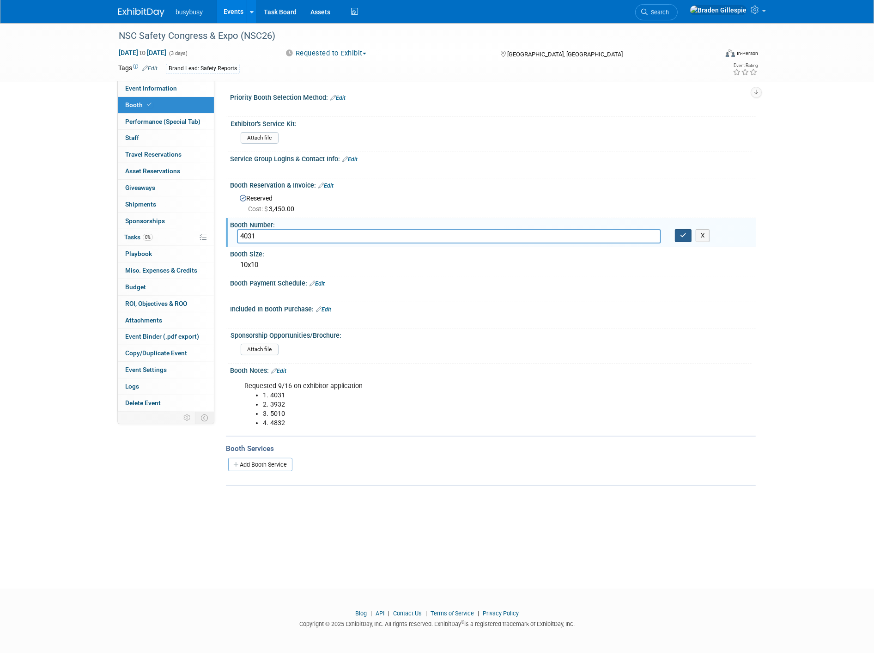
type input "4031"
click at [679, 232] on button "button" at bounding box center [683, 235] width 17 height 13
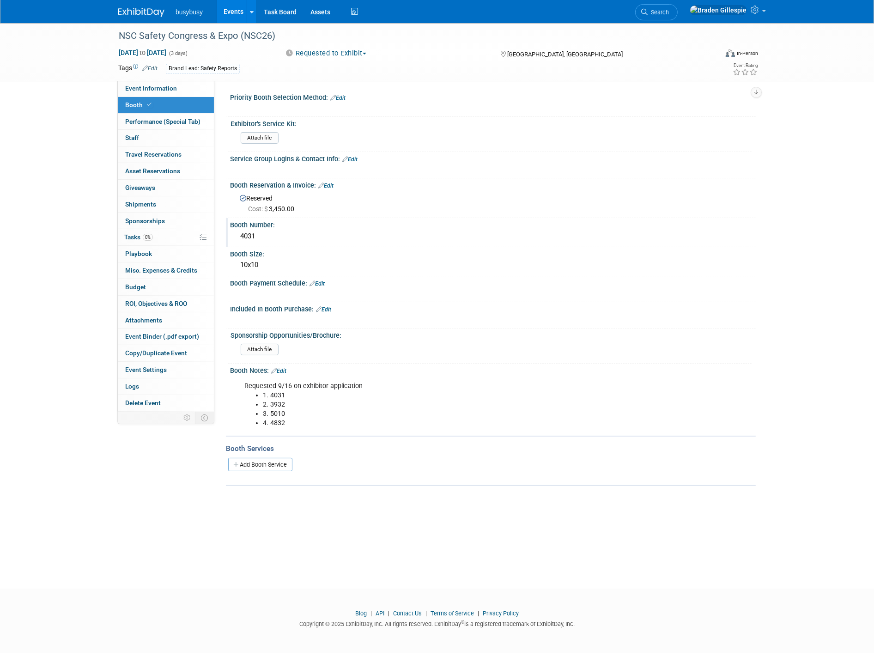
click at [363, 54] on button "Requested to Exhibit" at bounding box center [326, 53] width 88 height 10
click at [362, 65] on link "Committed" at bounding box center [327, 68] width 90 height 13
click at [141, 6] on link at bounding box center [146, 7] width 57 height 7
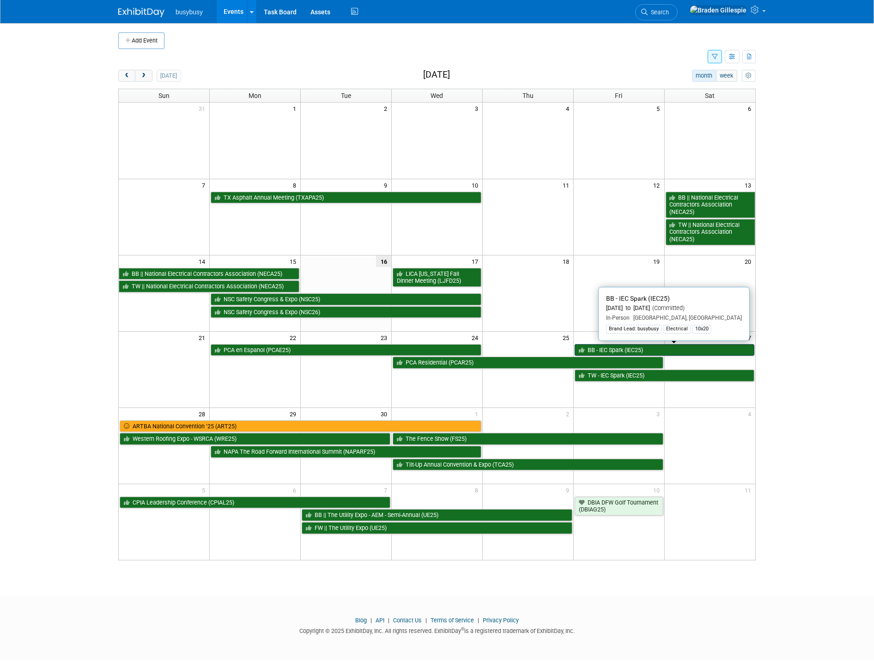
click at [718, 345] on link "BB - IEC Spark (IEC25)" at bounding box center [664, 350] width 180 height 12
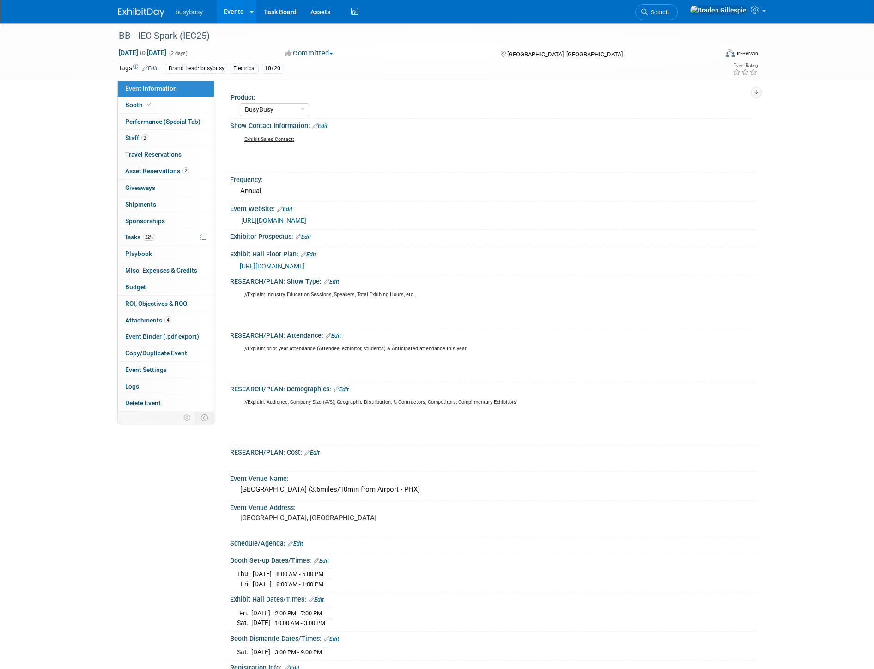
select select "BusyBusy"
click at [197, 173] on link "2 Asset Reservations 2" at bounding box center [166, 171] width 96 height 16
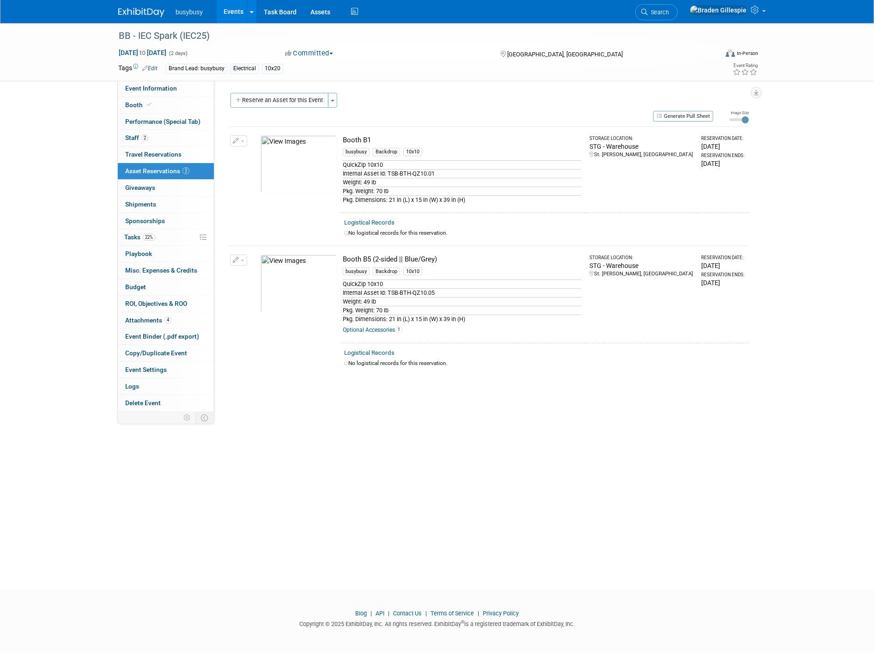
click at [149, 12] on img at bounding box center [141, 12] width 46 height 9
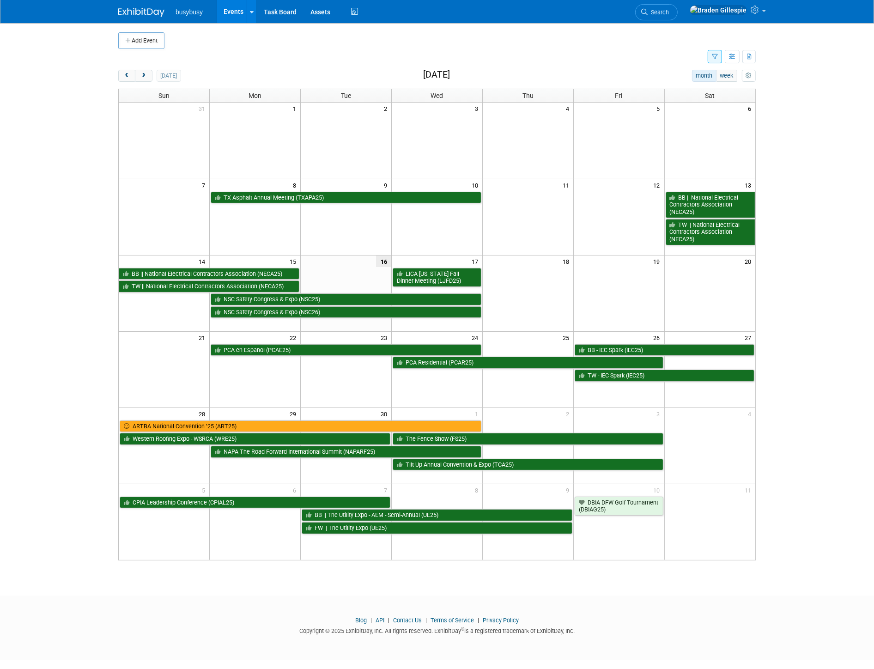
click at [738, 357] on td at bounding box center [709, 362] width 91 height 13
click at [738, 352] on link "BB - IEC Spark (IEC25)" at bounding box center [664, 350] width 180 height 12
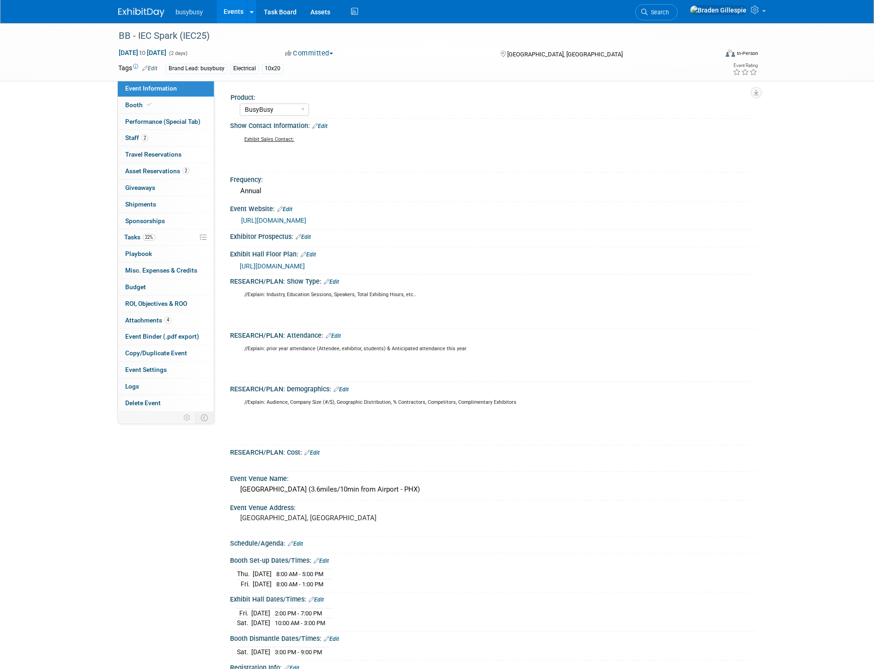
select select "BusyBusy"
